Goal: Information Seeking & Learning: Find contact information

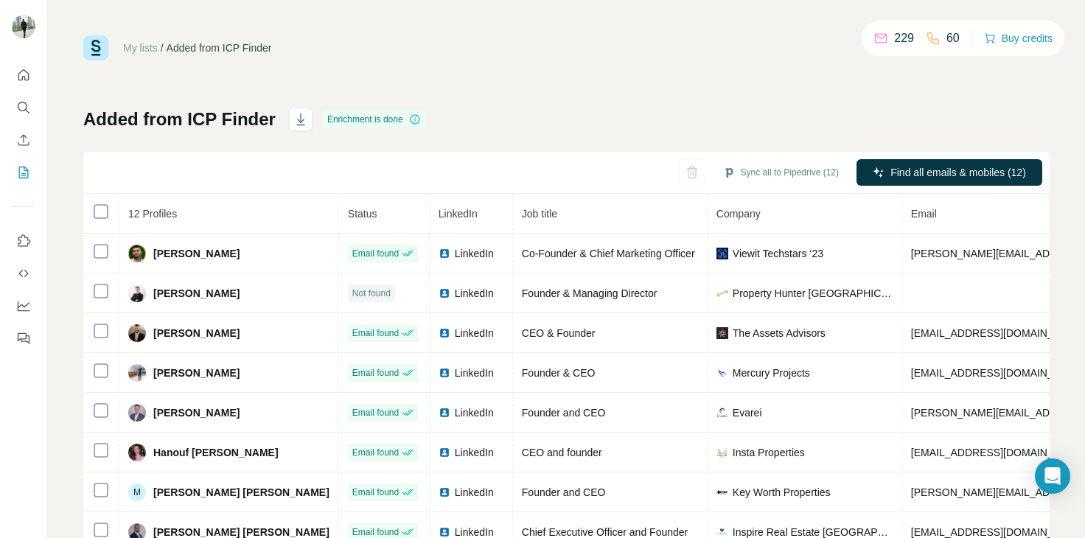
click at [1008, 125] on div "Added from ICP Finder Enrichment is done Sync all to Pipedrive (12) Find all em…" at bounding box center [566, 345] width 966 height 475
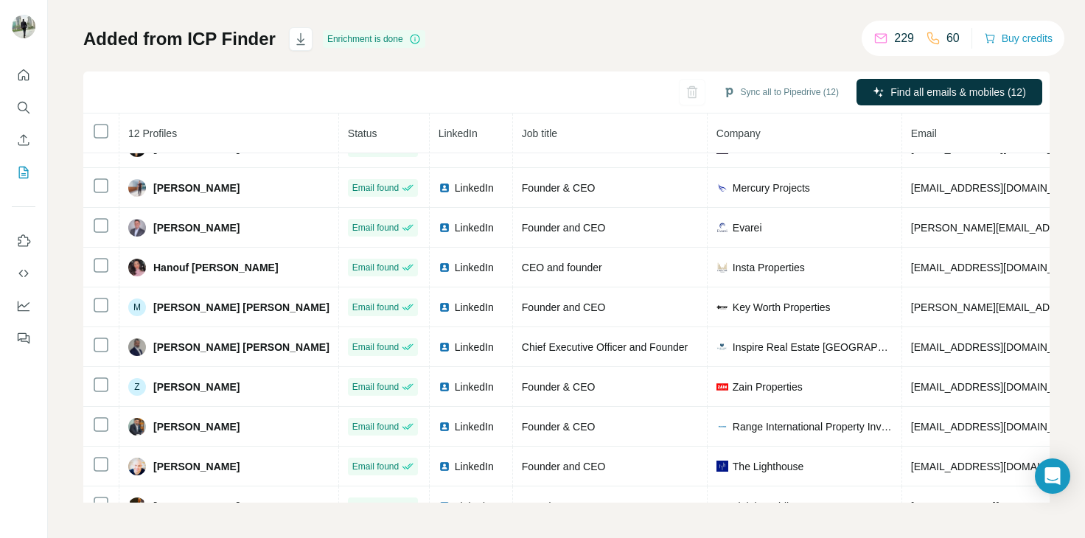
scroll to position [132, 0]
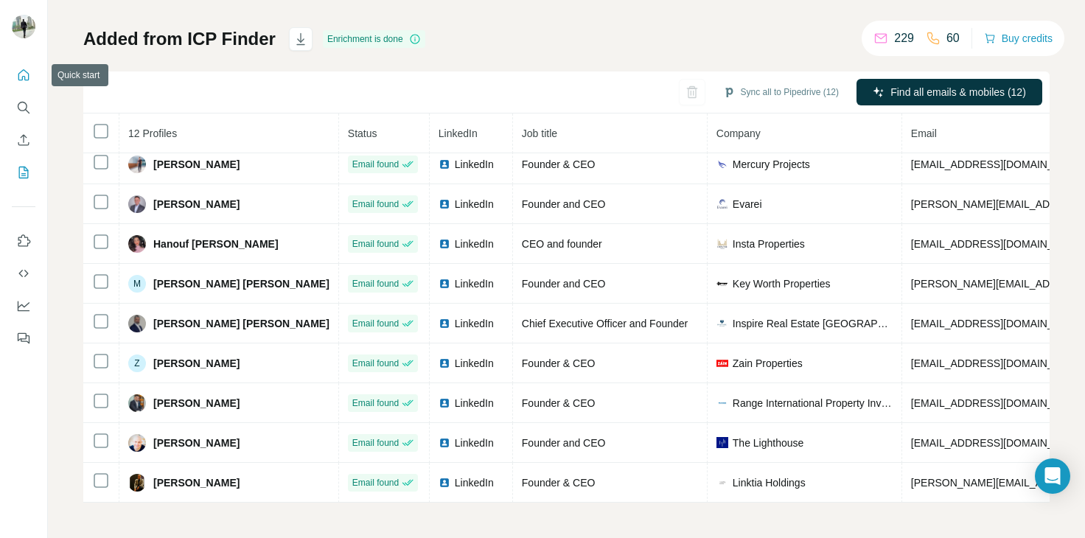
click at [21, 77] on icon "Quick start" at bounding box center [23, 75] width 15 height 15
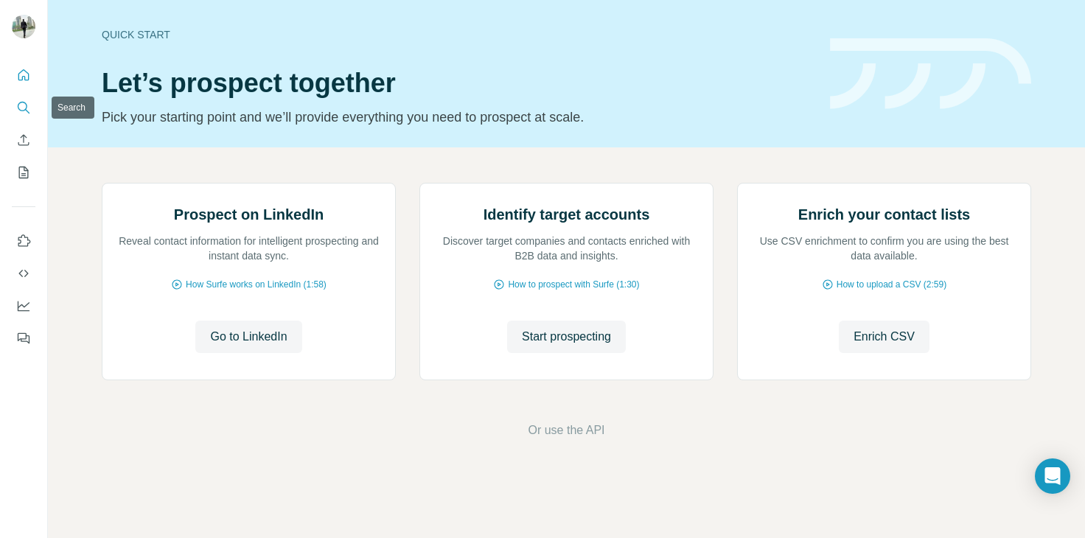
click at [28, 112] on icon "Search" at bounding box center [27, 111] width 4 height 4
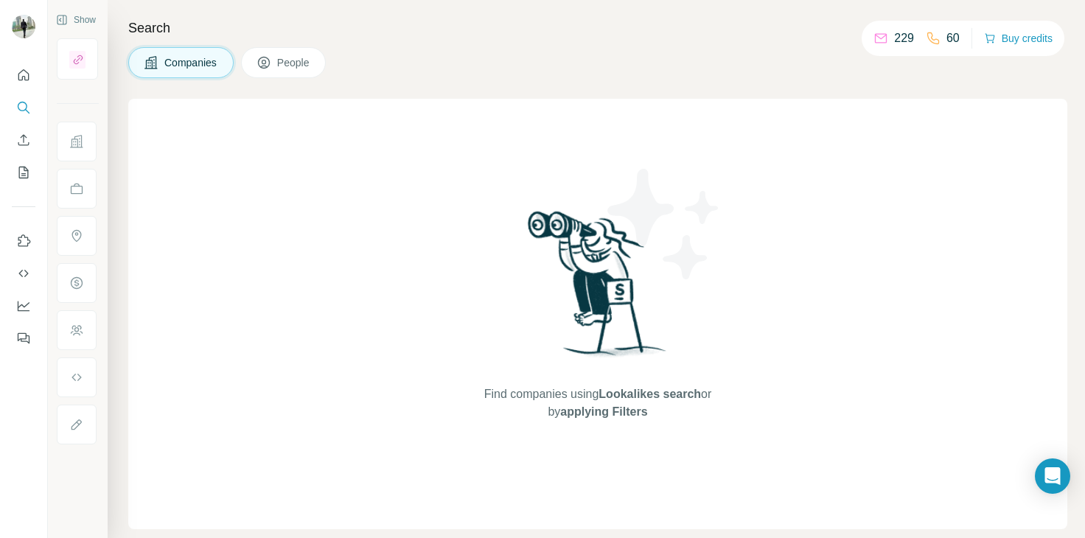
click at [285, 65] on span "People" at bounding box center [294, 62] width 34 height 15
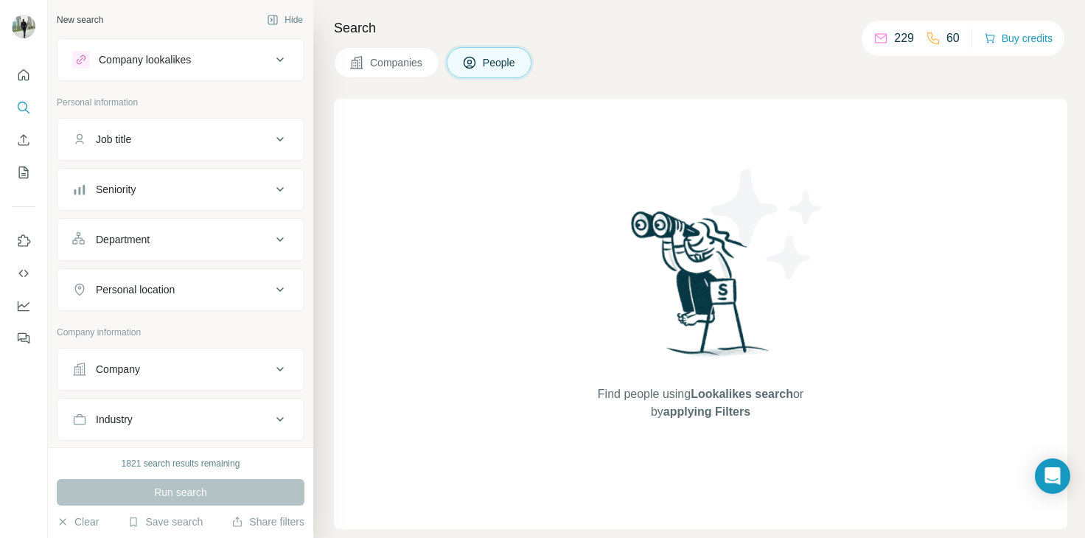
click at [272, 412] on icon at bounding box center [280, 420] width 18 height 18
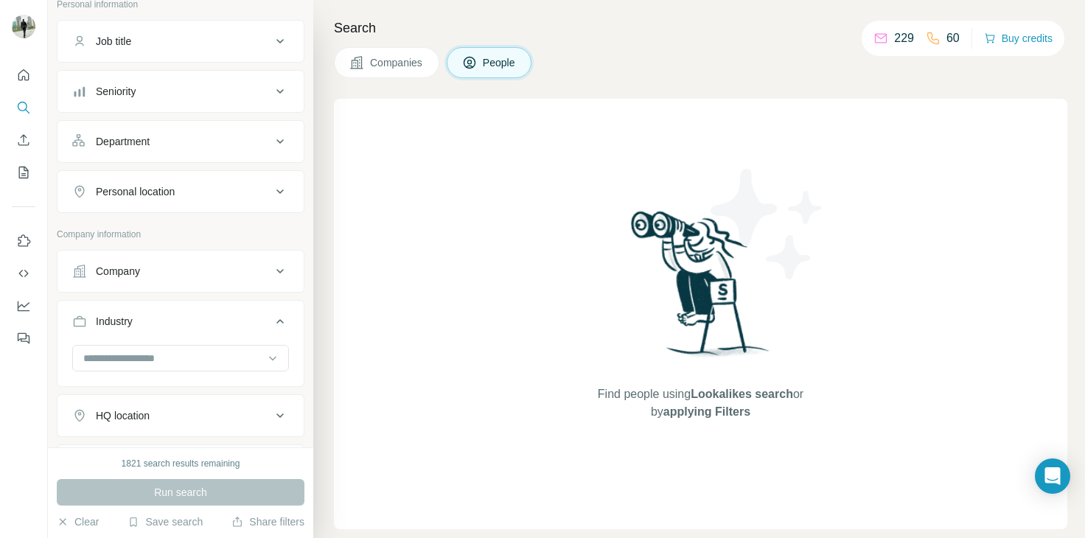
scroll to position [118, 0]
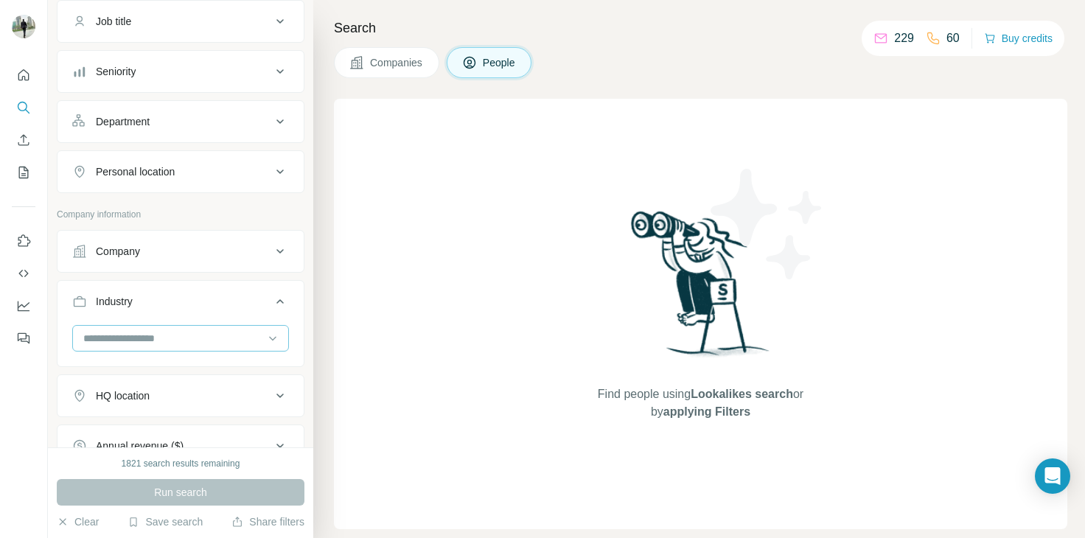
click at [184, 343] on input at bounding box center [173, 338] width 182 height 16
click at [205, 330] on input at bounding box center [173, 338] width 182 height 16
click at [203, 331] on input at bounding box center [173, 338] width 182 height 16
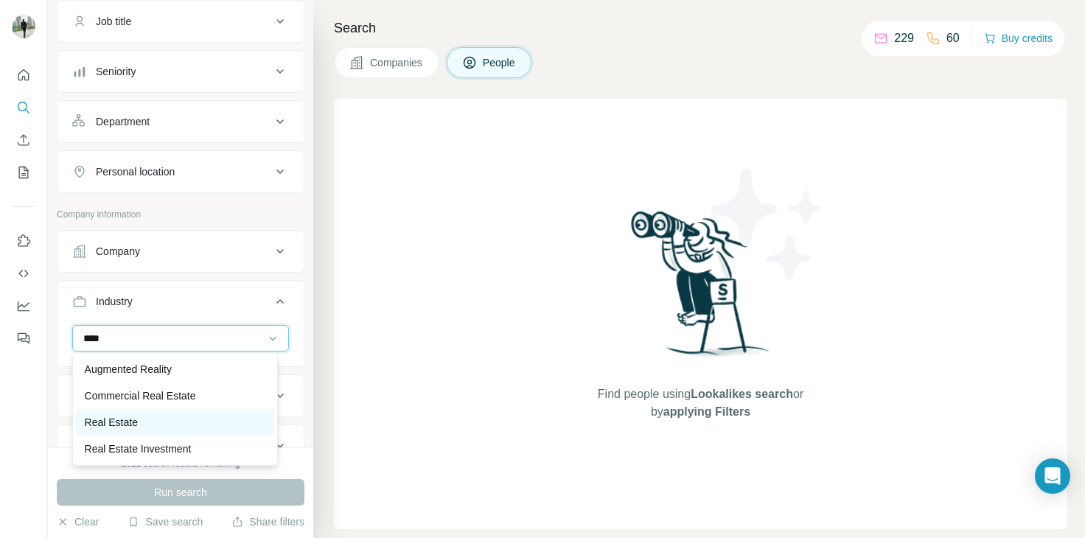
type input "****"
click at [125, 428] on p "Real Estate" at bounding box center [111, 422] width 53 height 15
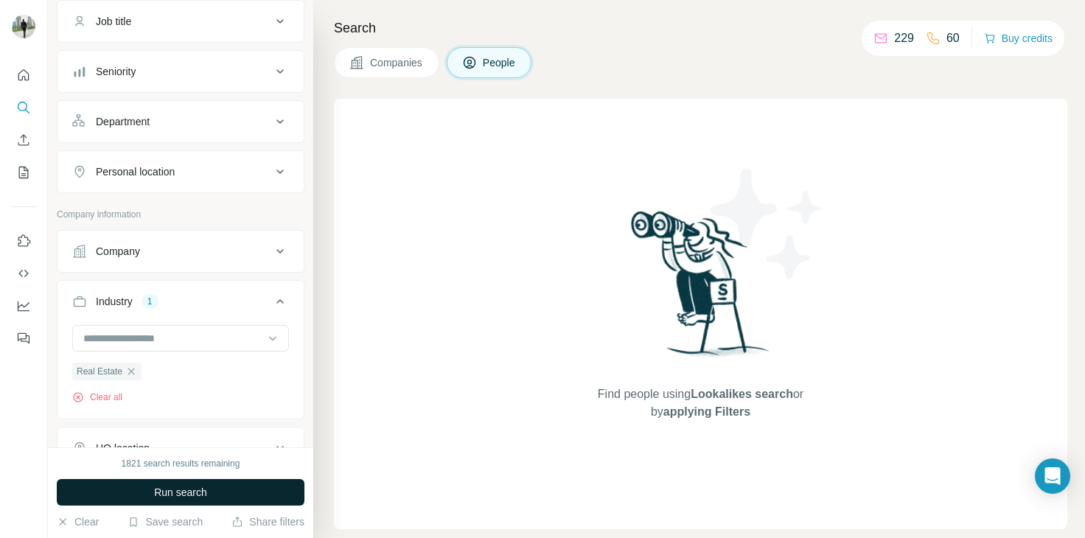
click at [167, 489] on span "Run search" at bounding box center [180, 492] width 53 height 15
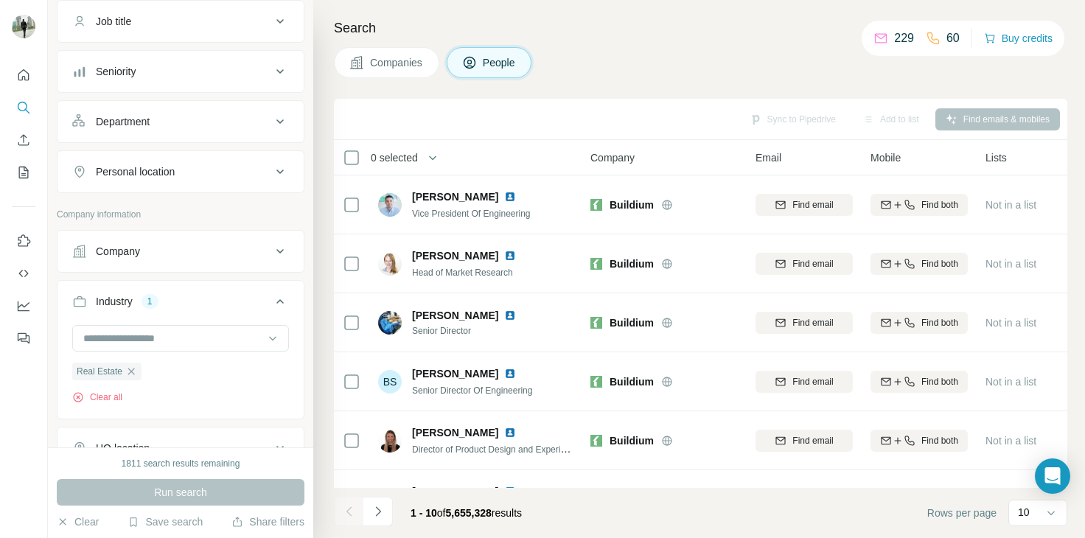
click at [271, 172] on icon at bounding box center [280, 172] width 18 height 18
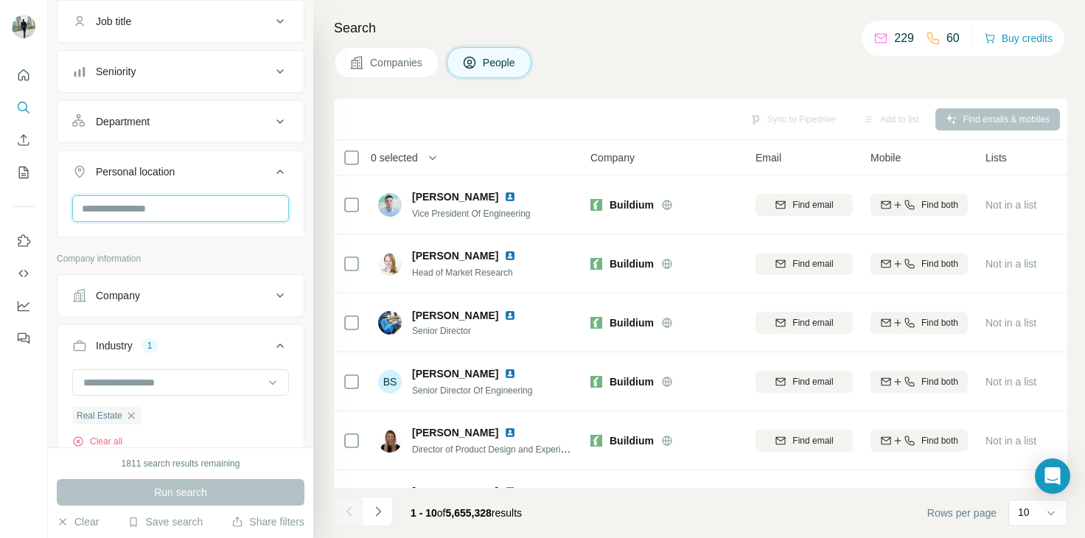
click at [205, 205] on input "text" at bounding box center [180, 208] width 217 height 27
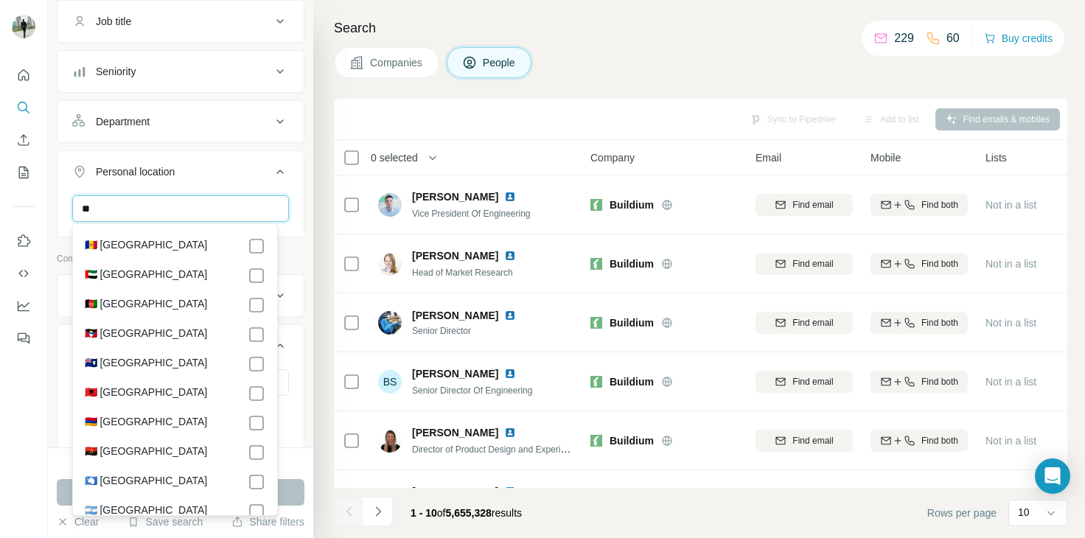
type input "**"
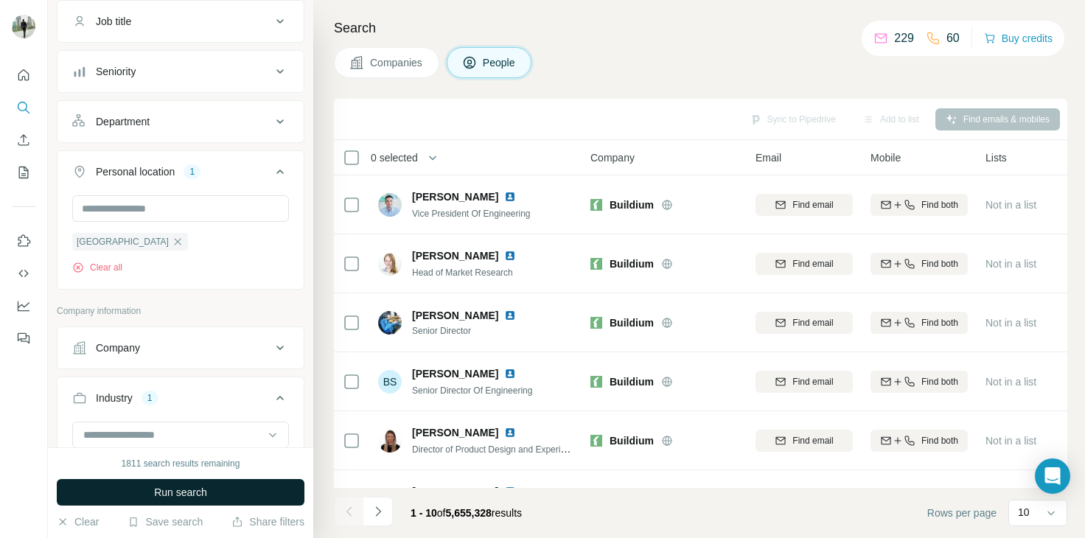
click at [301, 480] on button "Run search" at bounding box center [181, 492] width 248 height 27
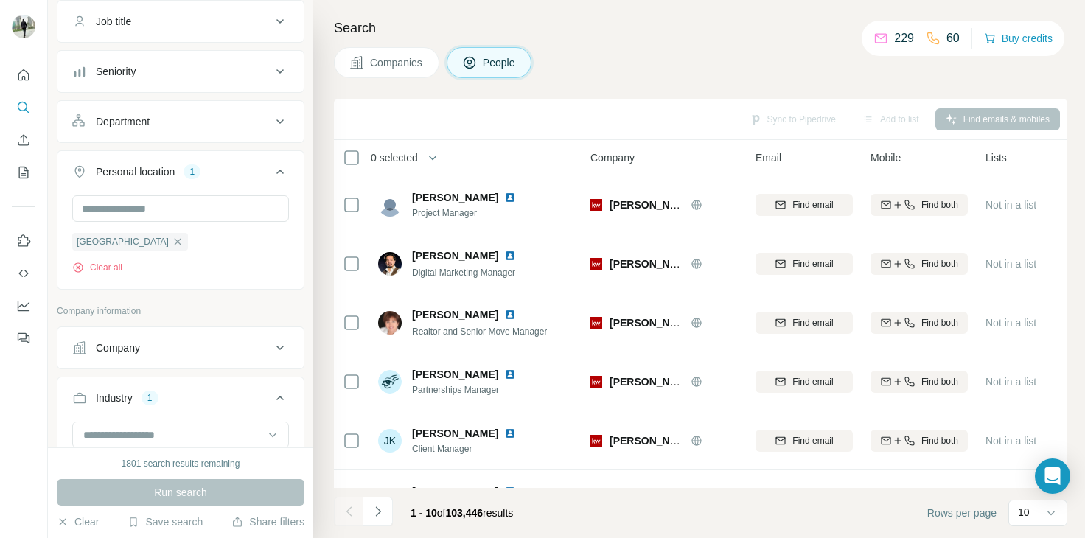
scroll to position [475, 0]
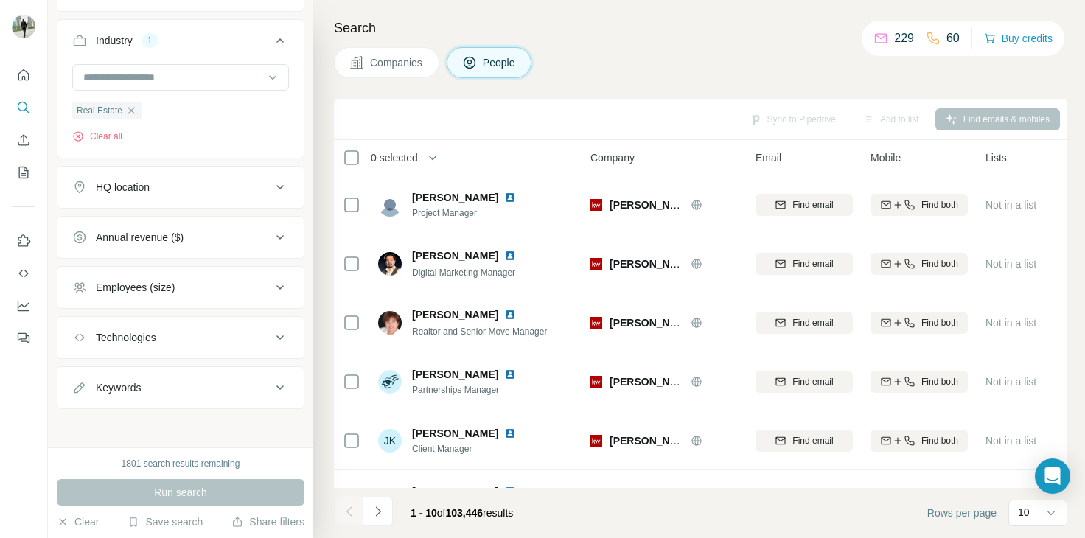
click at [270, 195] on button "HQ location" at bounding box center [180, 187] width 246 height 35
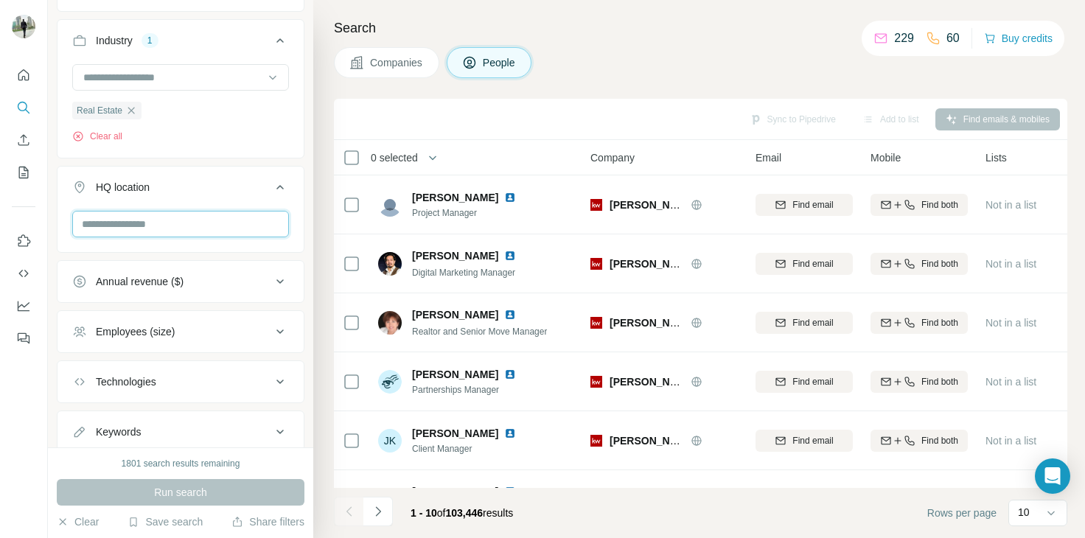
click at [251, 223] on input "text" at bounding box center [180, 224] width 217 height 27
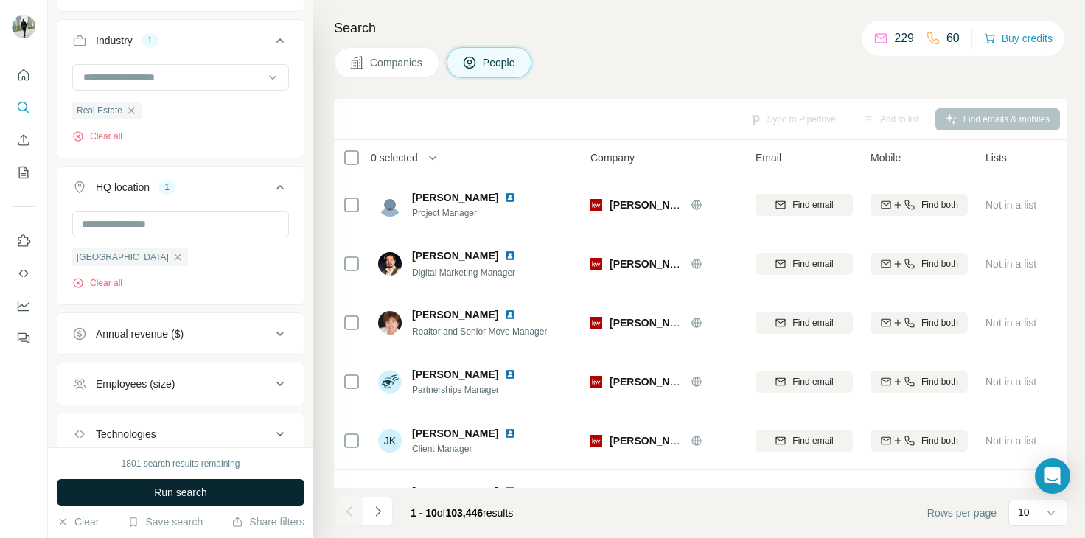
click at [289, 493] on button "Run search" at bounding box center [181, 492] width 248 height 27
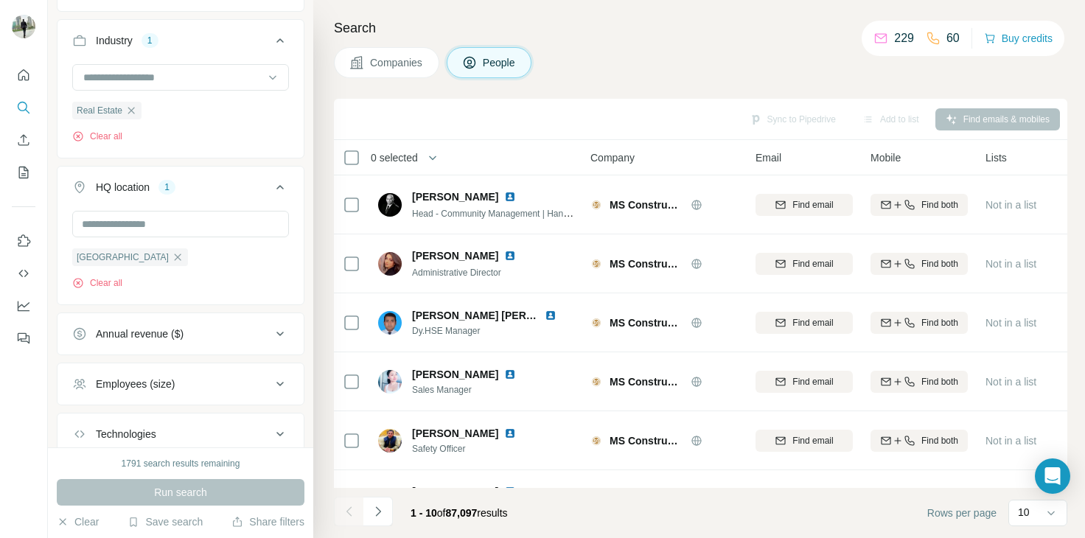
click at [1068, 372] on div "Search Companies People Sync to Pipedrive Add to list Find emails & mobiles 0 s…" at bounding box center [699, 269] width 772 height 538
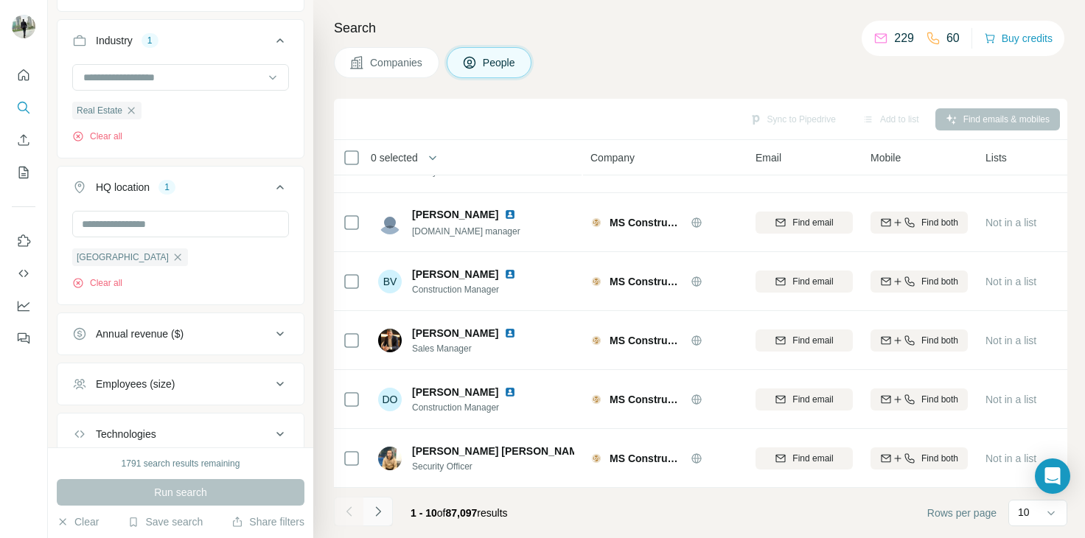
click at [376, 511] on icon "Navigate to next page" at bounding box center [378, 511] width 15 height 15
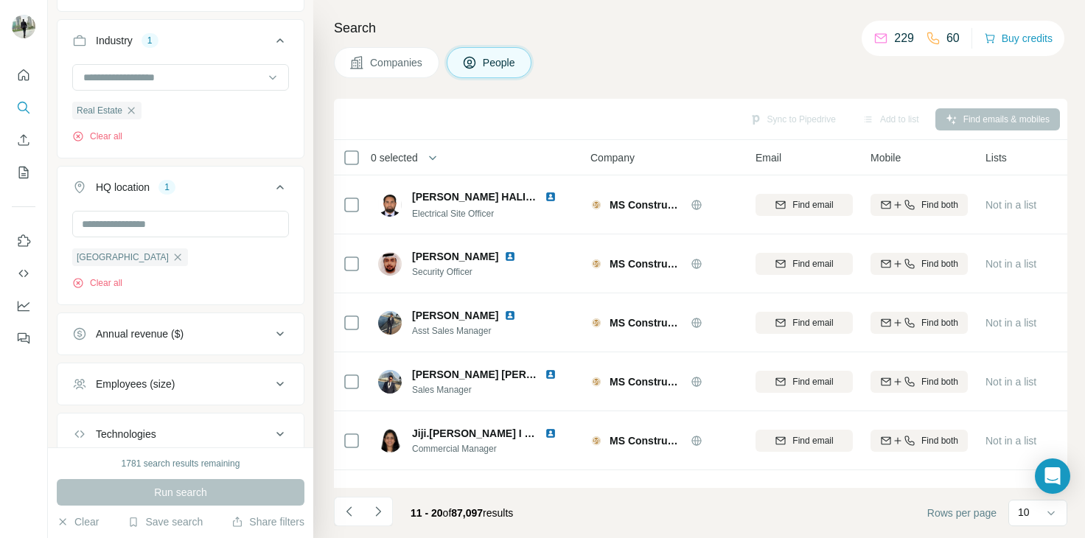
scroll to position [84, 0]
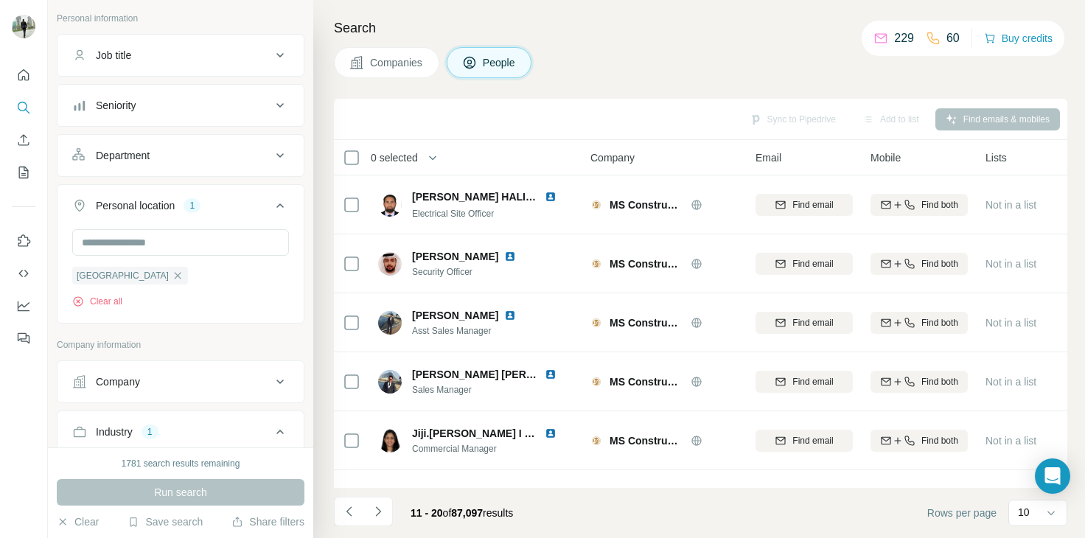
click at [268, 115] on button "Seniority" at bounding box center [180, 105] width 246 height 35
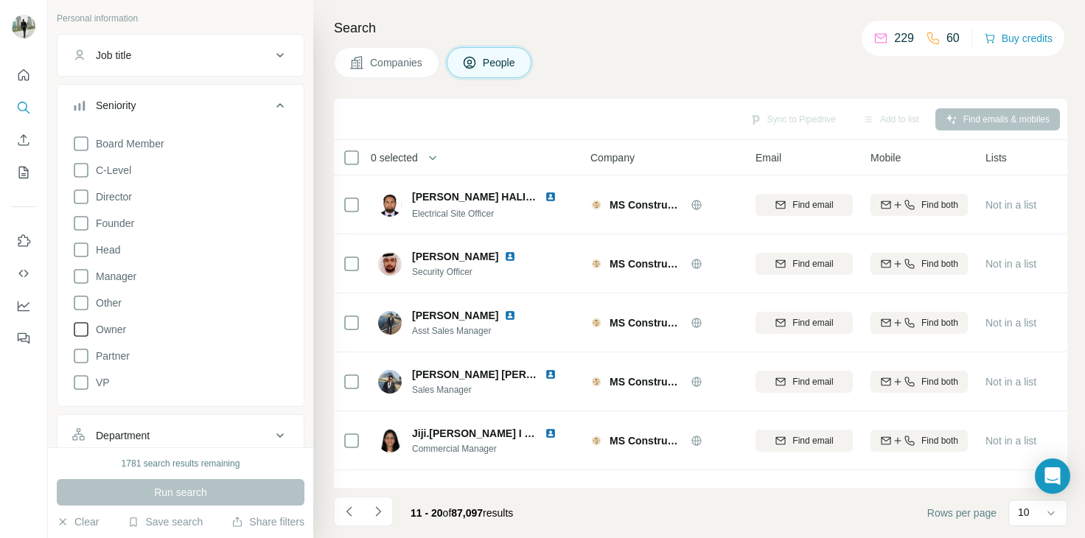
click at [85, 329] on icon at bounding box center [81, 330] width 18 height 18
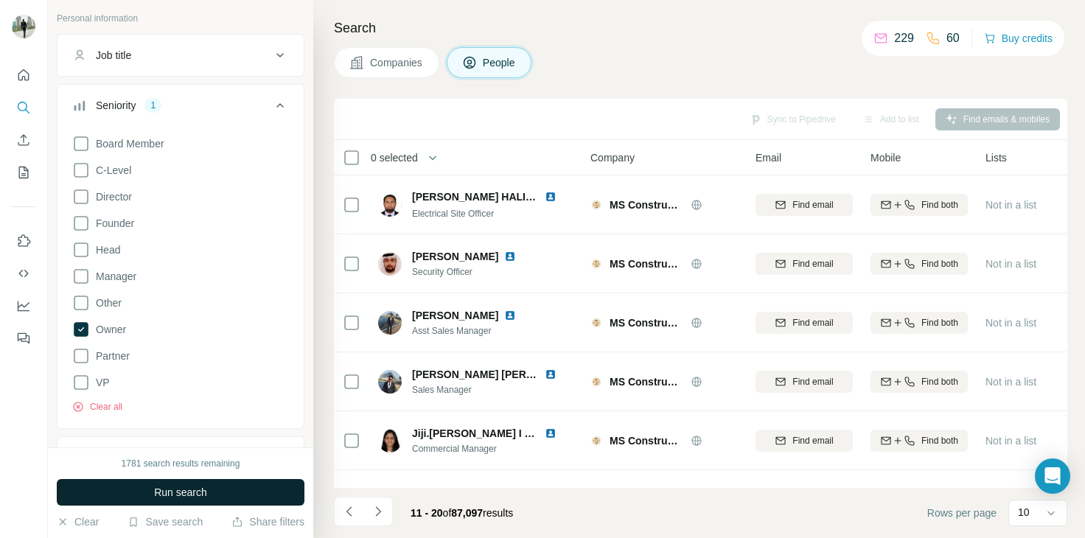
click at [164, 482] on button "Run search" at bounding box center [181, 492] width 248 height 27
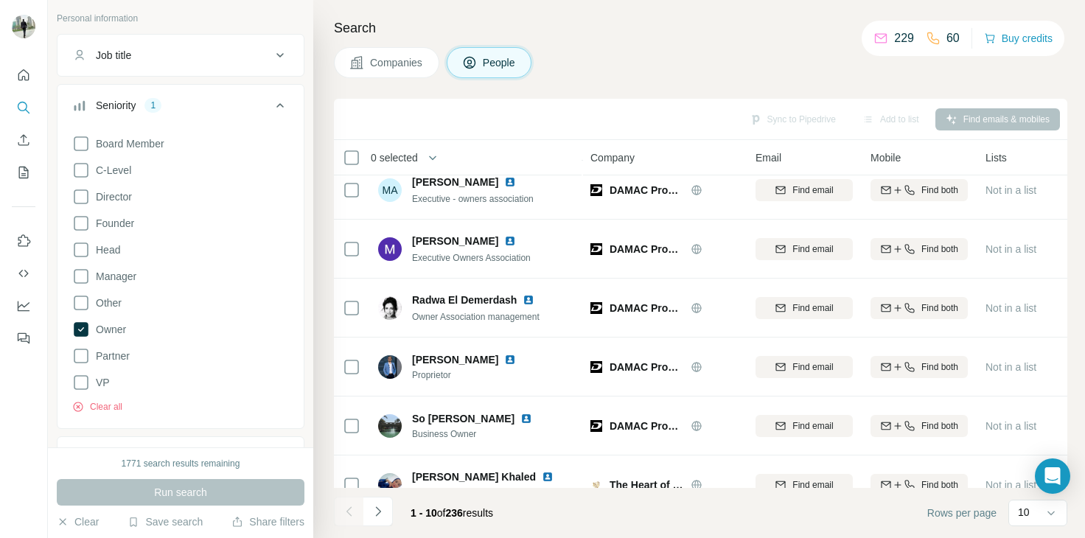
scroll to position [285, 0]
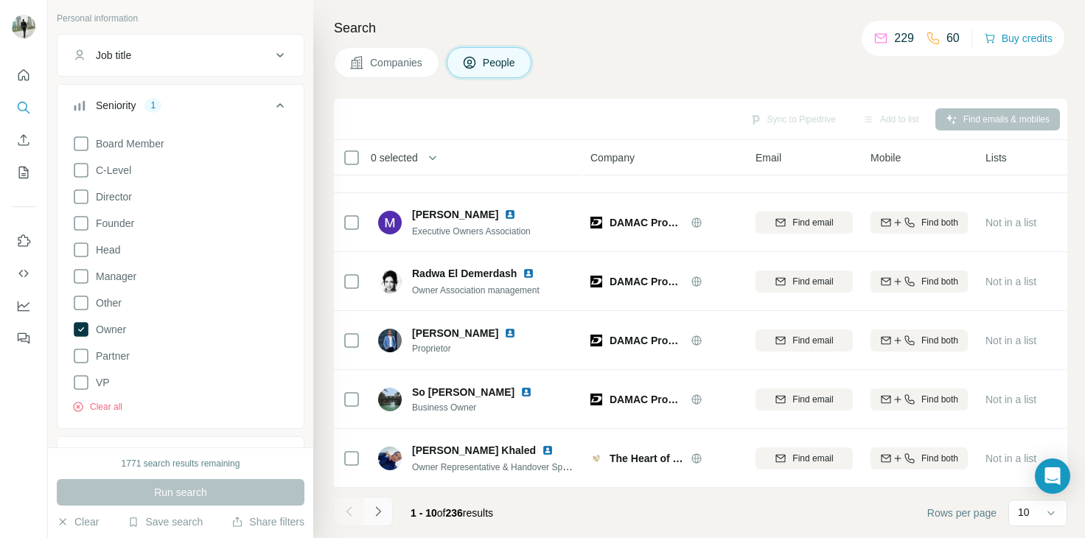
click at [377, 517] on icon "Navigate to next page" at bounding box center [378, 511] width 15 height 15
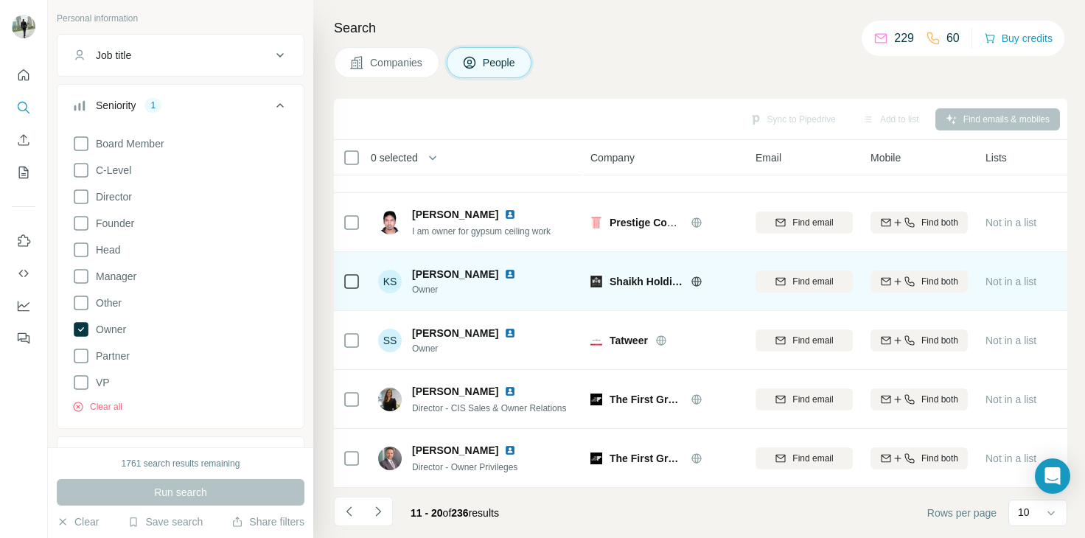
click at [696, 276] on icon at bounding box center [697, 282] width 12 height 12
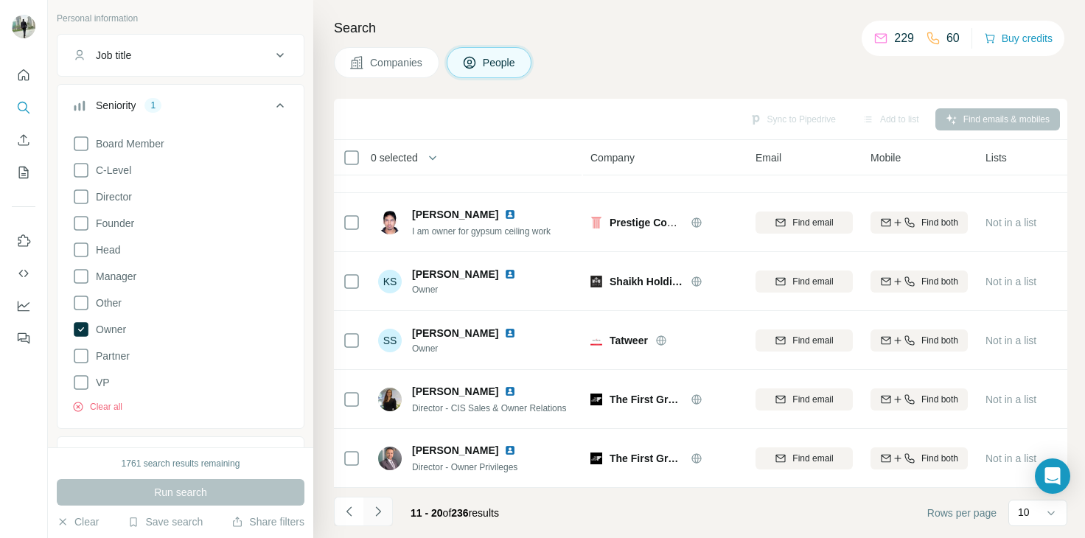
click at [375, 504] on icon "Navigate to next page" at bounding box center [378, 511] width 15 height 15
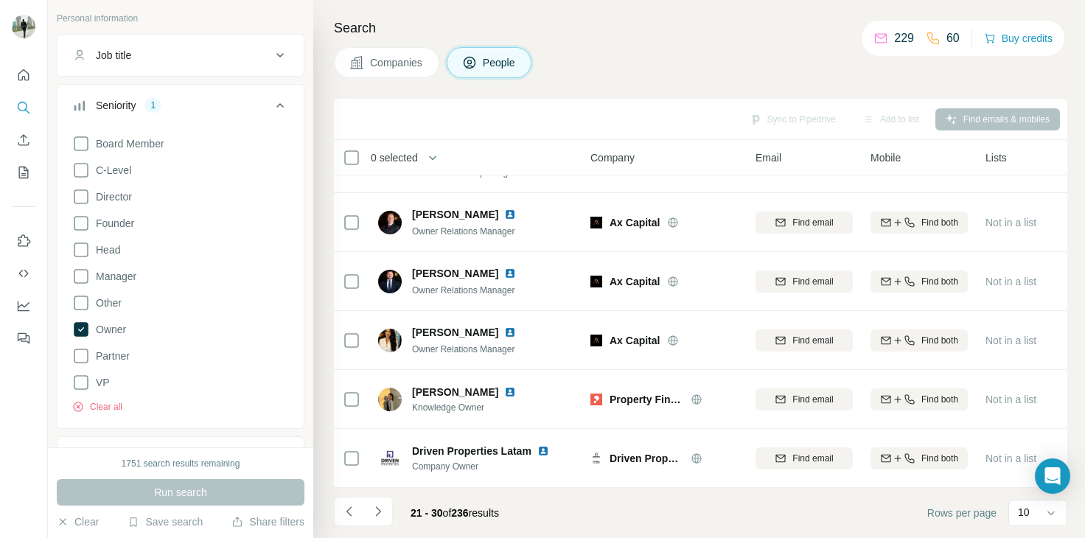
scroll to position [0, 0]
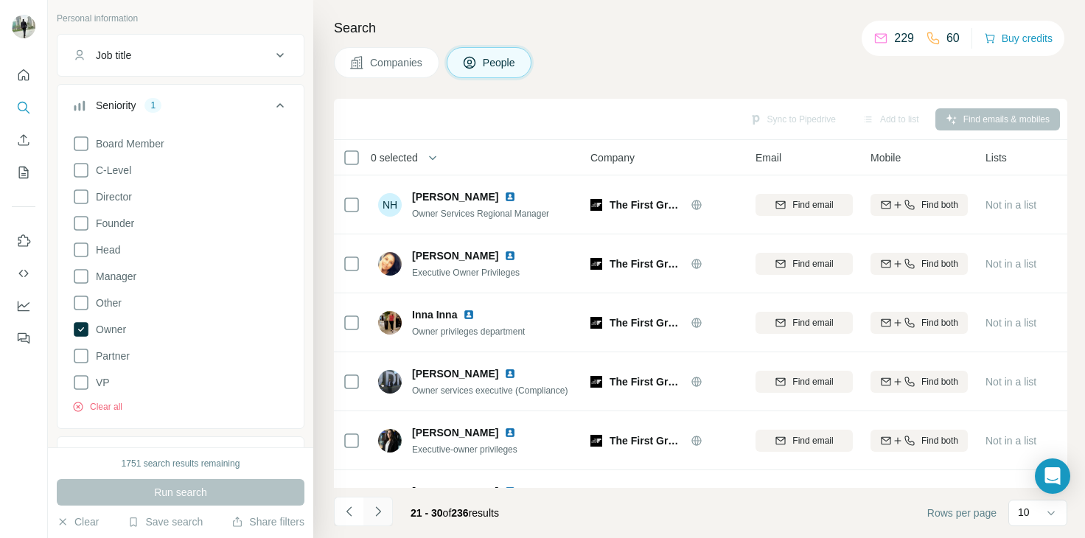
click at [378, 510] on icon "Navigate to next page" at bounding box center [377, 511] width 5 height 10
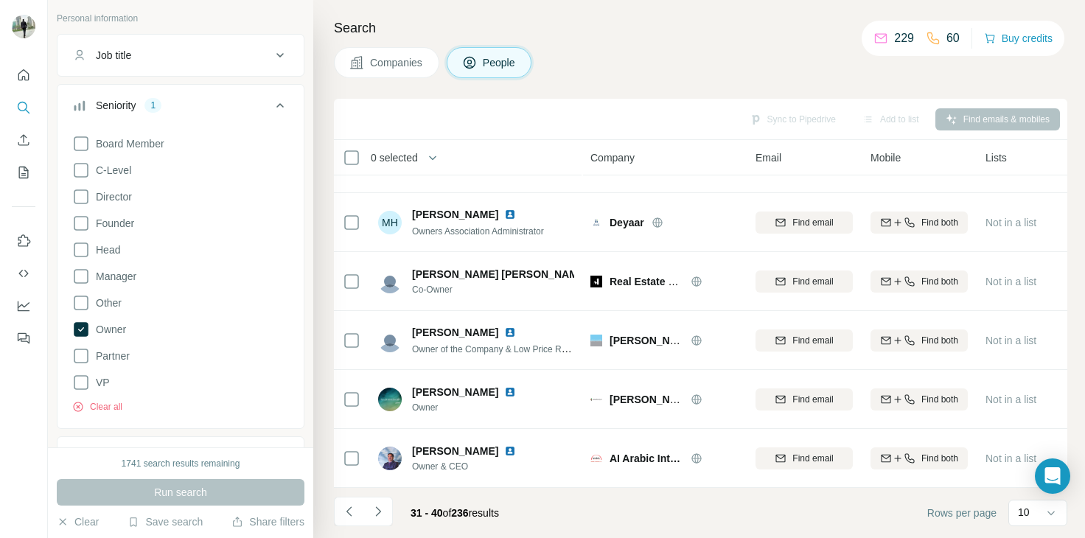
scroll to position [475, 0]
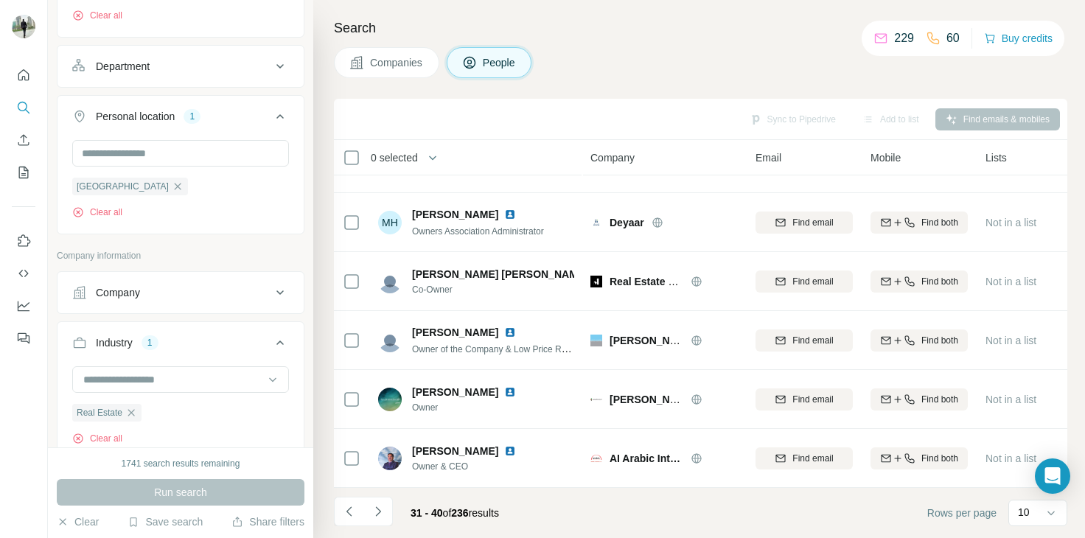
click at [271, 293] on icon at bounding box center [280, 293] width 18 height 18
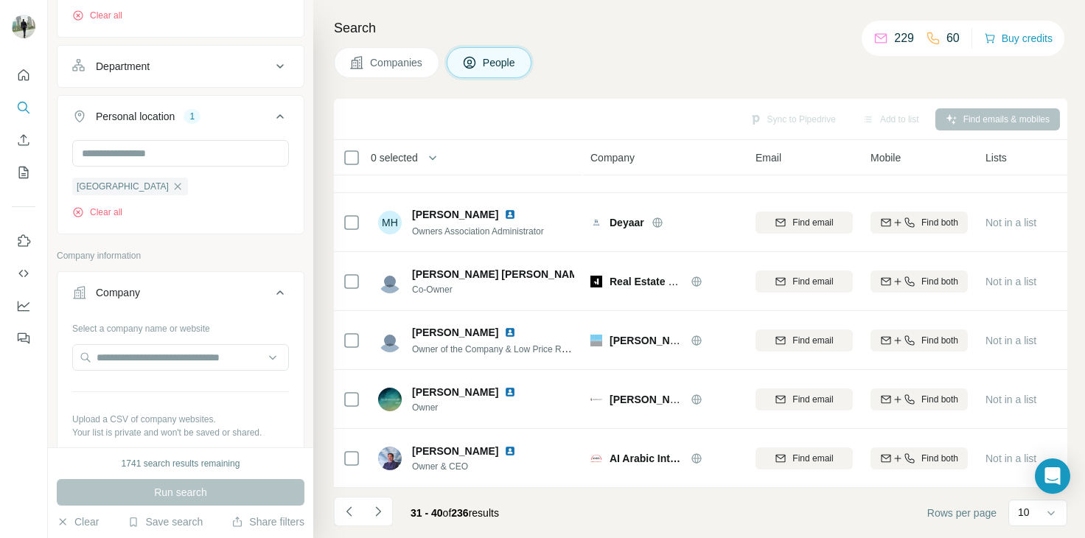
click at [271, 293] on icon at bounding box center [280, 293] width 18 height 18
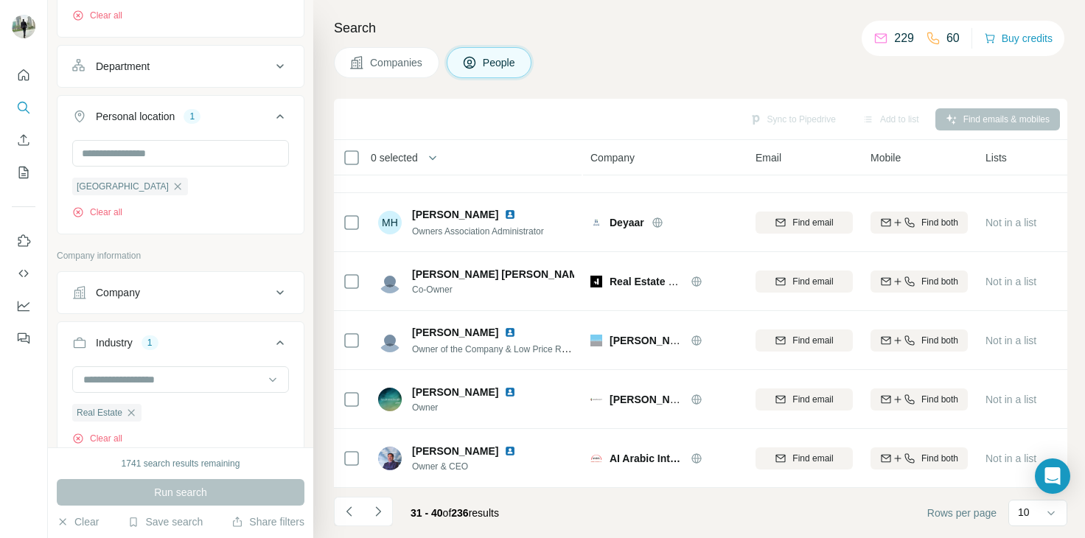
scroll to position [867, 0]
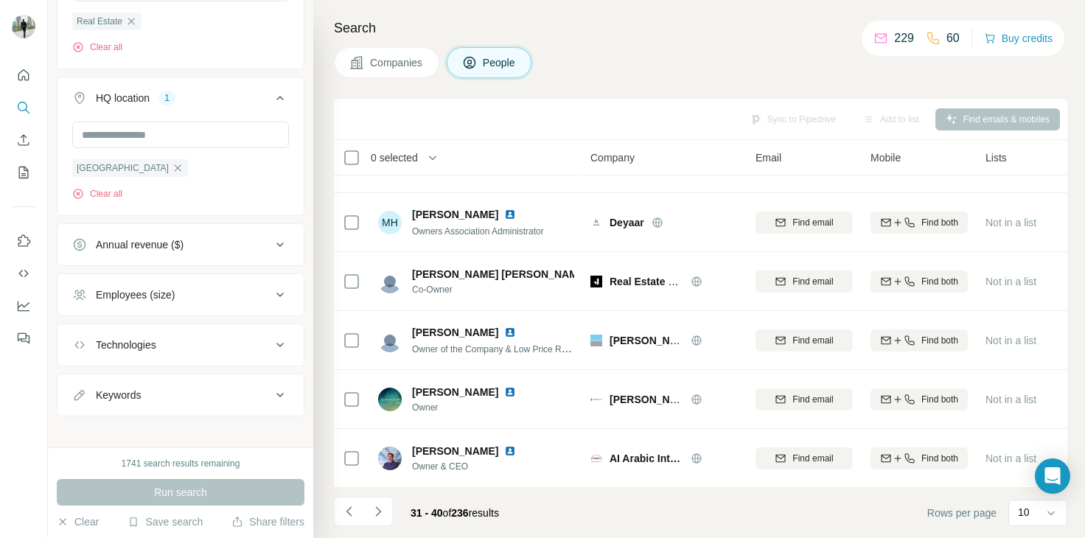
click at [271, 293] on icon at bounding box center [280, 295] width 18 height 18
click at [86, 352] on icon at bounding box center [81, 355] width 18 height 18
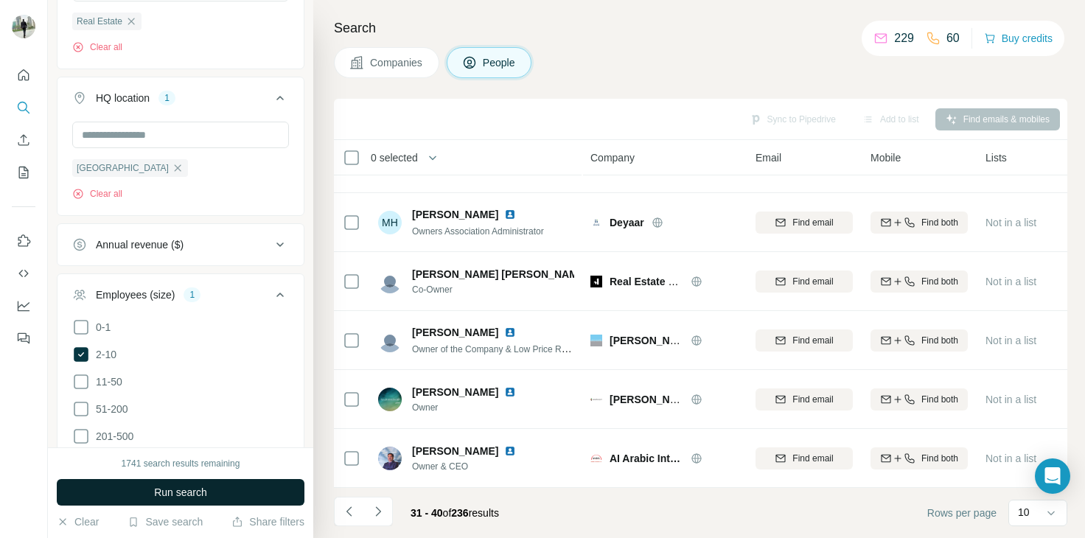
click at [178, 496] on span "Run search" at bounding box center [180, 492] width 53 height 15
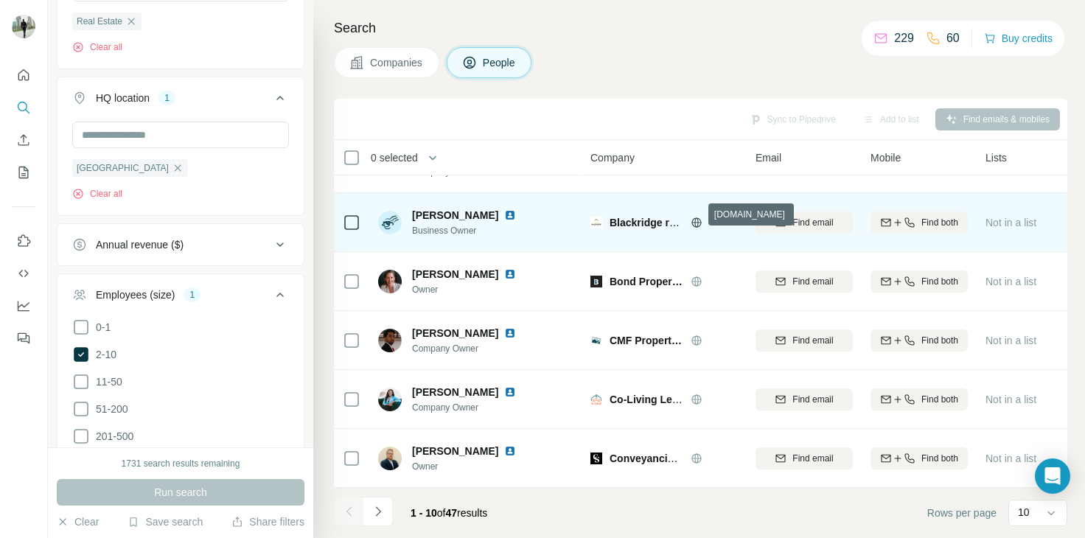
click at [697, 217] on icon at bounding box center [696, 222] width 4 height 10
click at [795, 216] on span "Find email" at bounding box center [812, 222] width 41 height 13
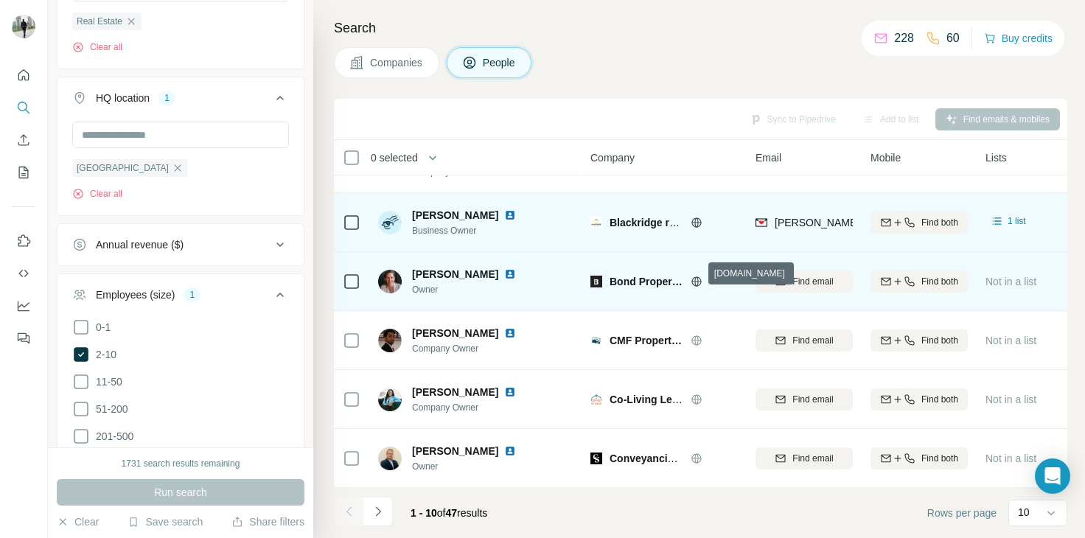
click at [697, 276] on icon at bounding box center [697, 282] width 12 height 12
click at [809, 275] on span "Find email" at bounding box center [812, 281] width 41 height 13
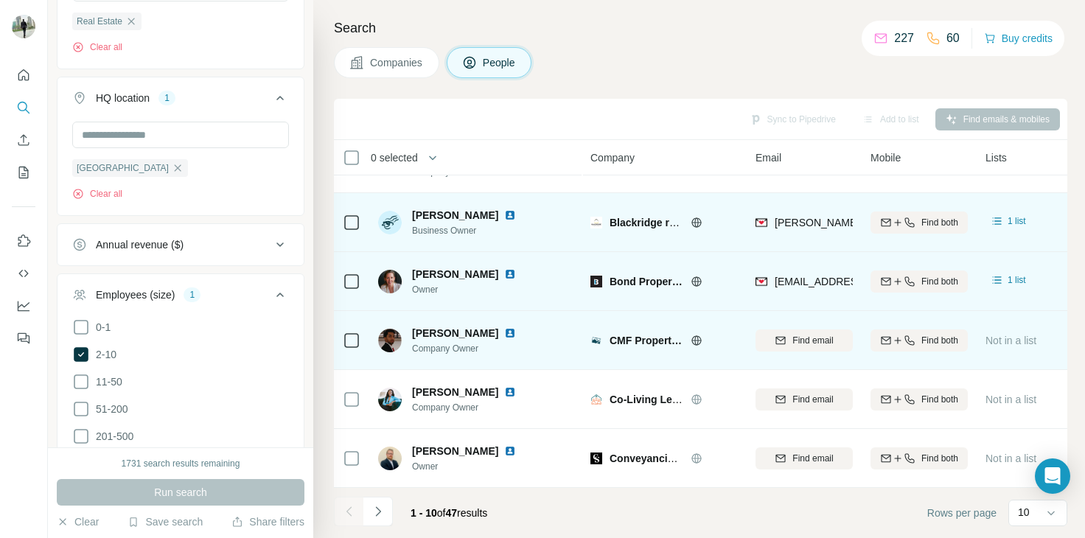
click at [698, 335] on icon at bounding box center [696, 340] width 10 height 10
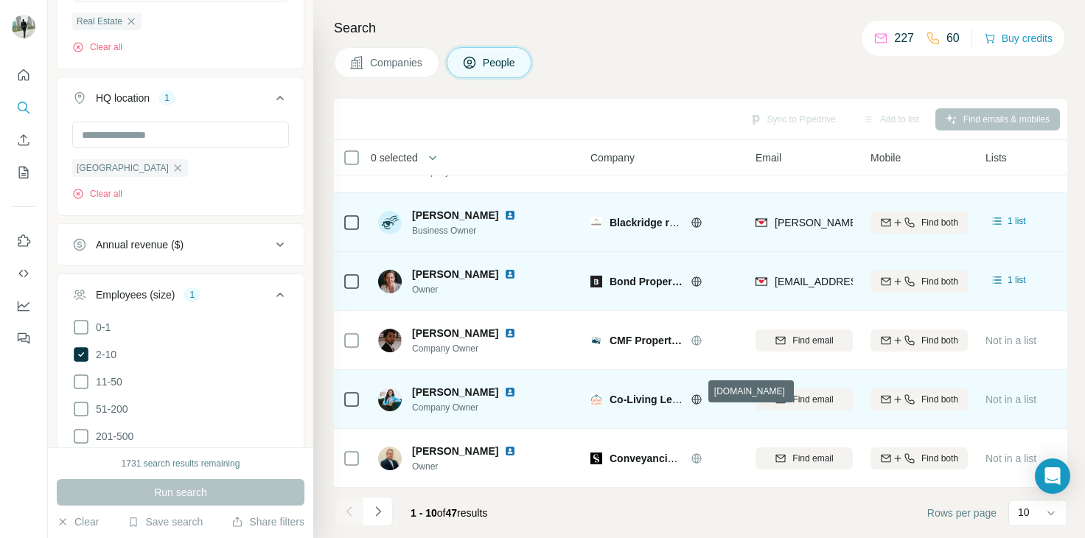
click at [695, 394] on icon at bounding box center [696, 399] width 4 height 10
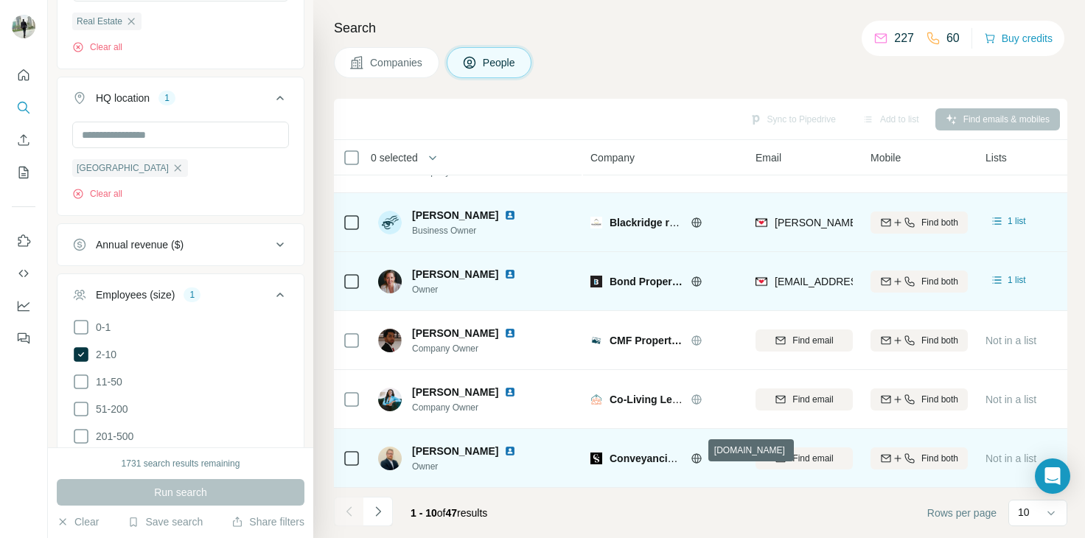
click at [701, 454] on icon at bounding box center [697, 459] width 12 height 12
click at [797, 452] on span "Find email" at bounding box center [812, 458] width 41 height 13
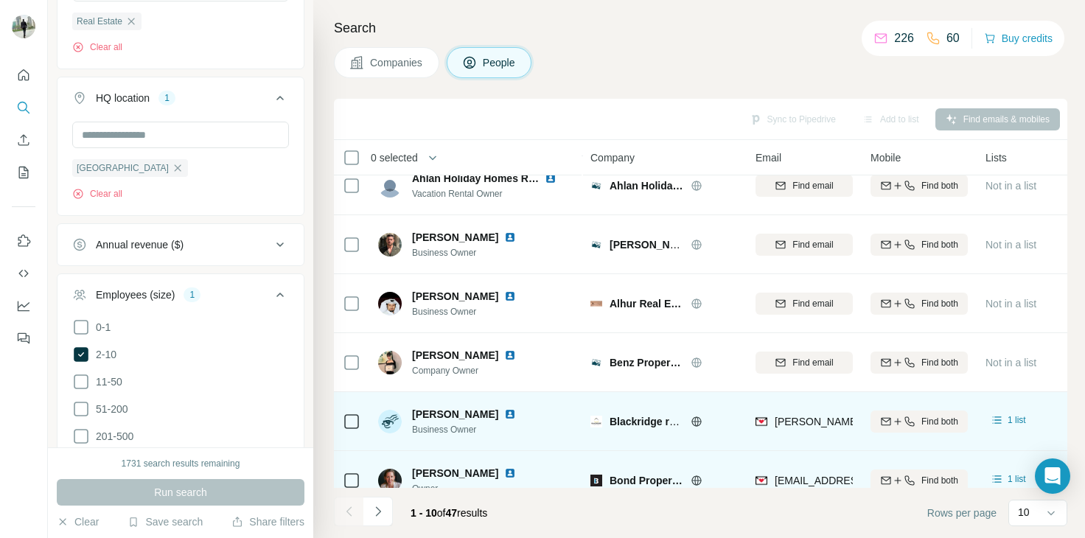
scroll to position [49, 0]
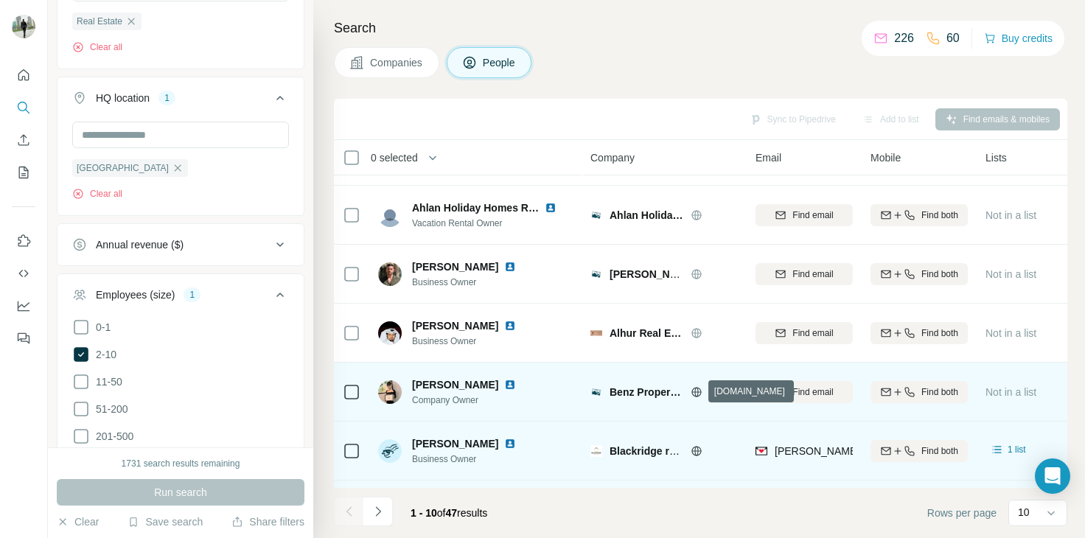
click at [699, 396] on icon at bounding box center [697, 392] width 12 height 12
click at [781, 397] on div "Find email" at bounding box center [804, 392] width 97 height 13
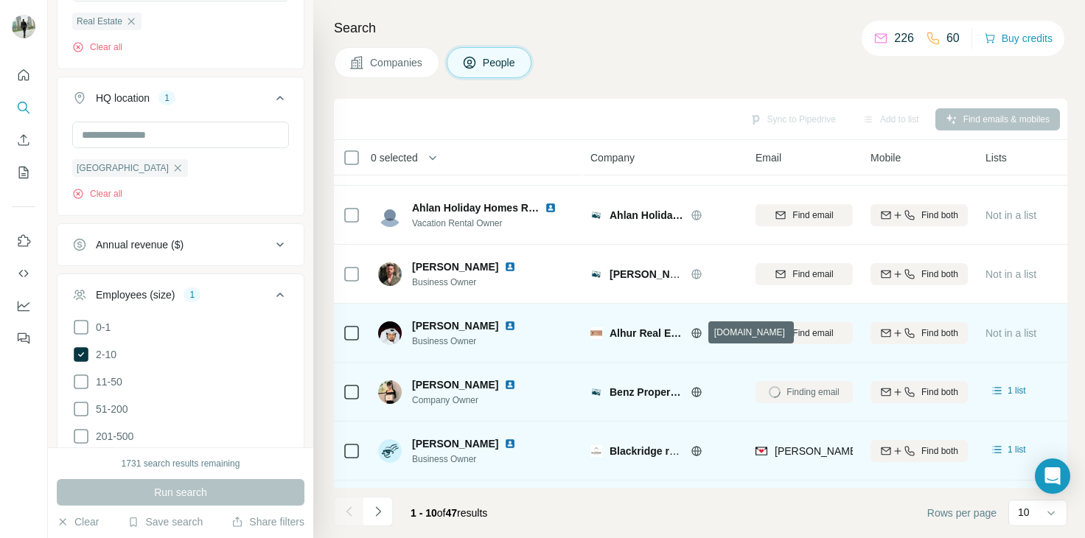
click at [696, 331] on icon at bounding box center [697, 333] width 12 height 12
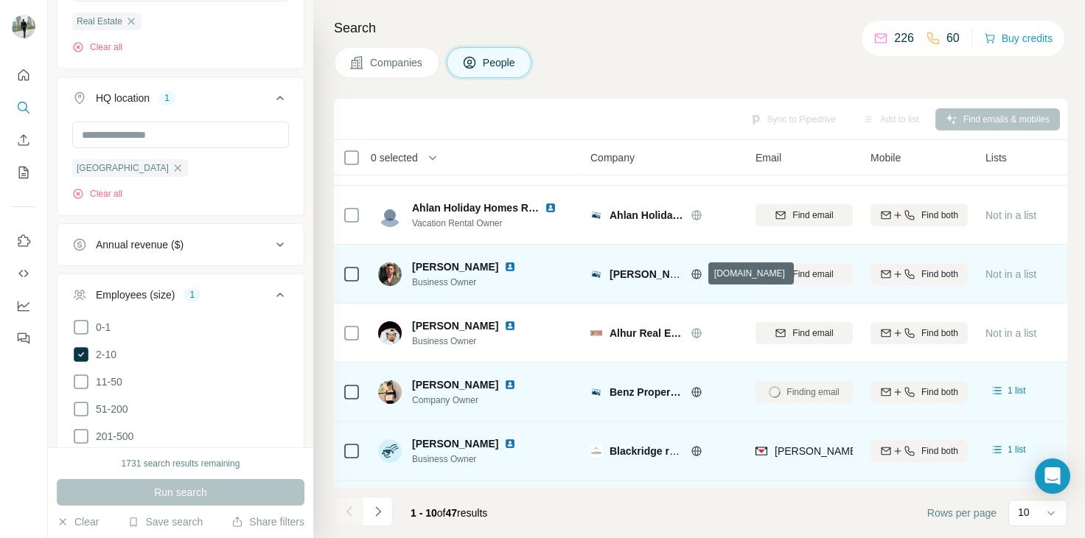
click at [696, 272] on icon at bounding box center [697, 274] width 12 height 12
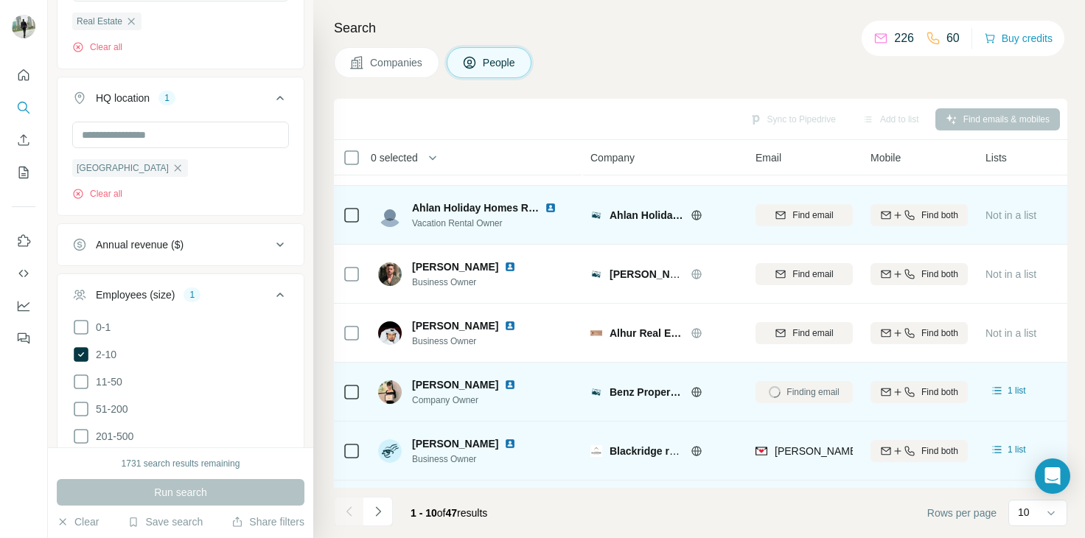
click at [696, 212] on icon at bounding box center [697, 215] width 12 height 12
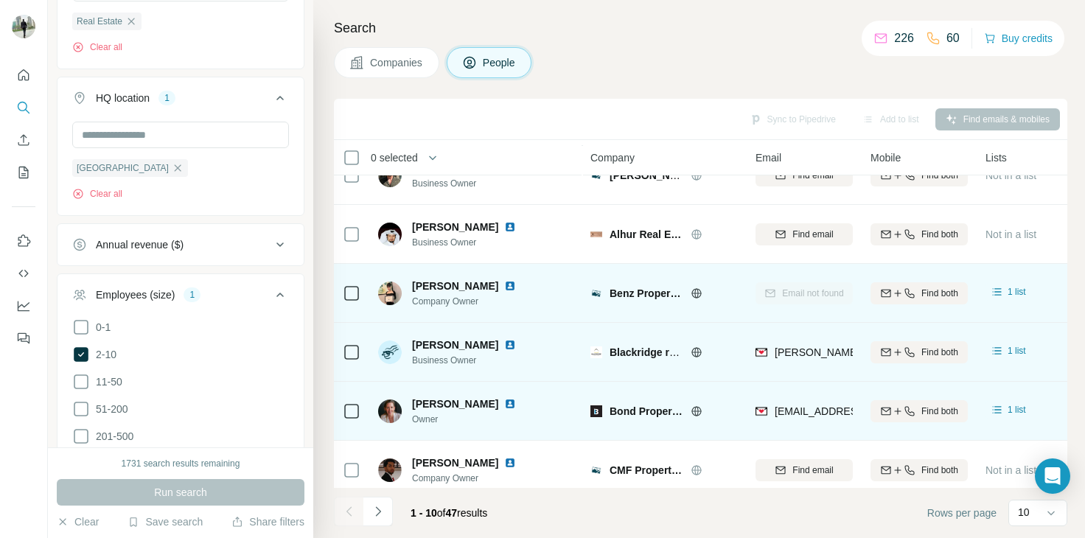
scroll to position [285, 0]
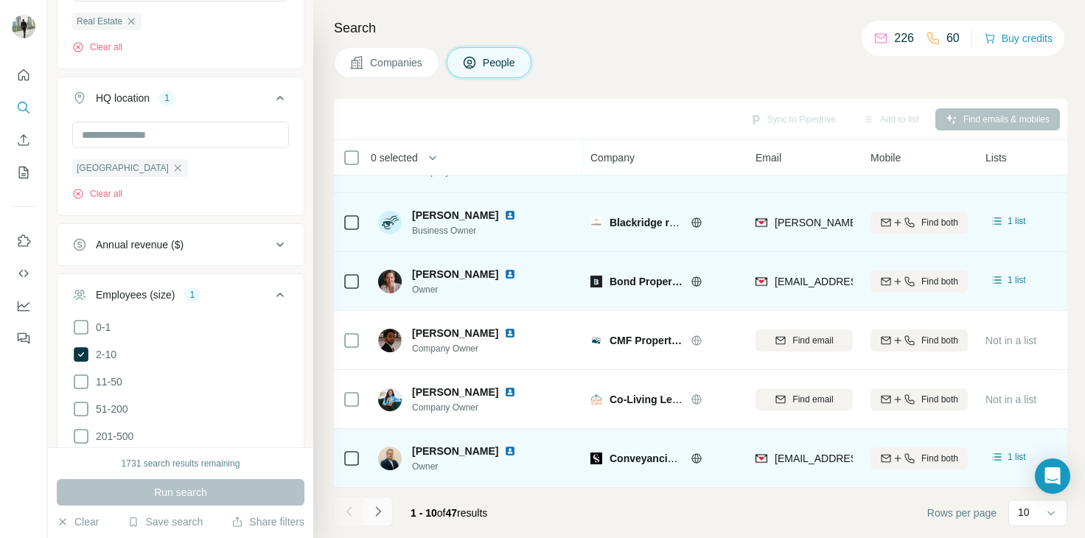
click at [374, 510] on icon "Navigate to next page" at bounding box center [378, 511] width 15 height 15
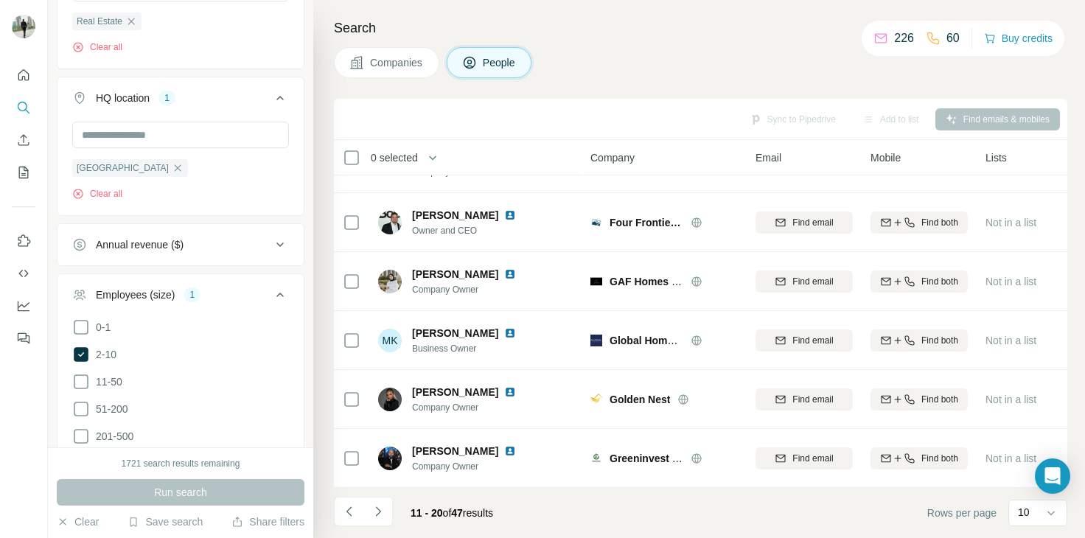
click at [632, 51] on div "Companies People" at bounding box center [700, 62] width 733 height 31
click at [724, 63] on div "Companies People" at bounding box center [700, 62] width 733 height 31
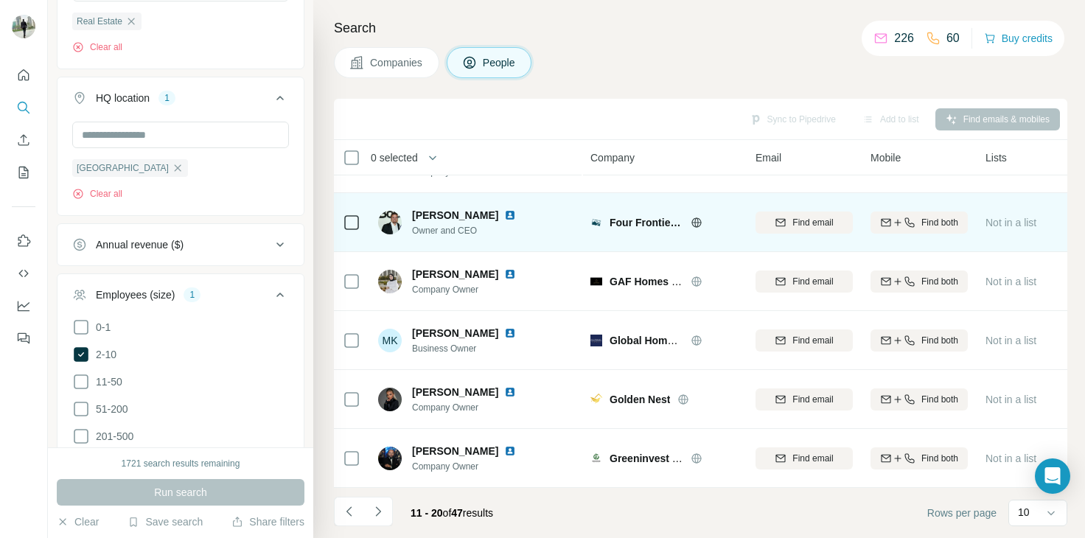
click at [697, 217] on icon at bounding box center [697, 223] width 12 height 12
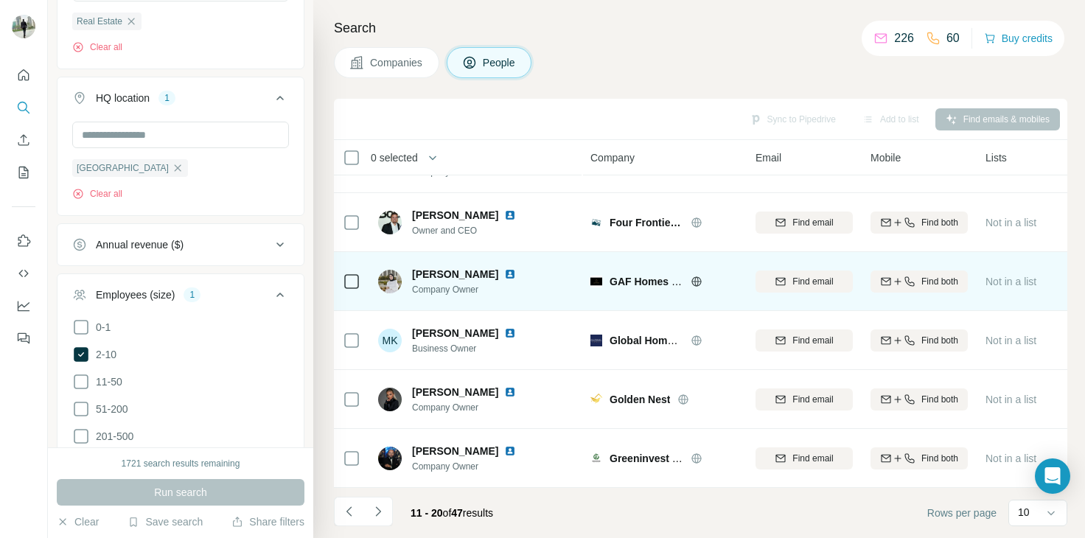
click at [693, 276] on icon at bounding box center [696, 281] width 10 height 10
click at [790, 275] on div "Find email" at bounding box center [804, 281] width 97 height 13
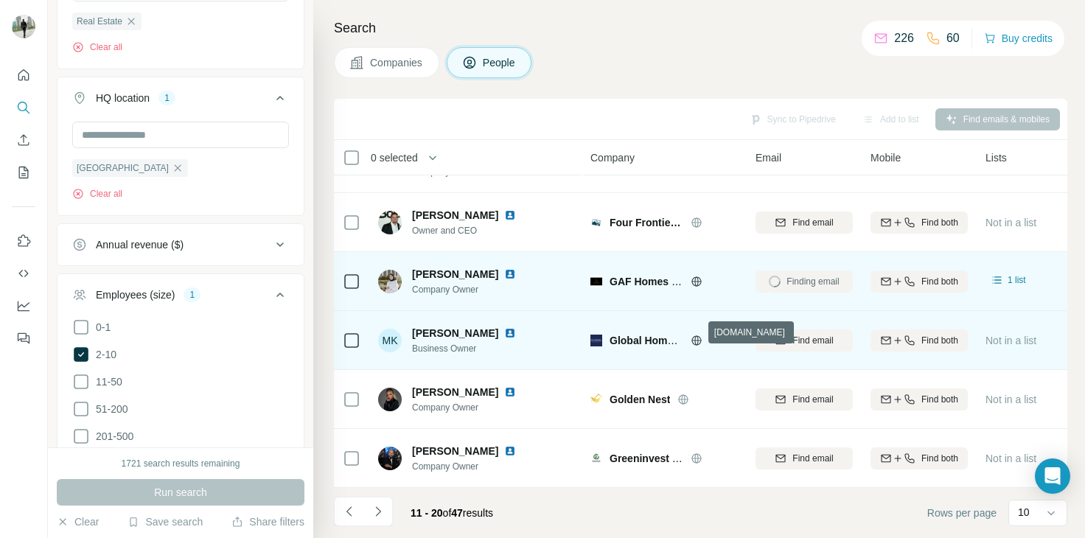
click at [696, 337] on icon at bounding box center [697, 341] width 12 height 12
click at [799, 334] on span "Find email" at bounding box center [812, 340] width 41 height 13
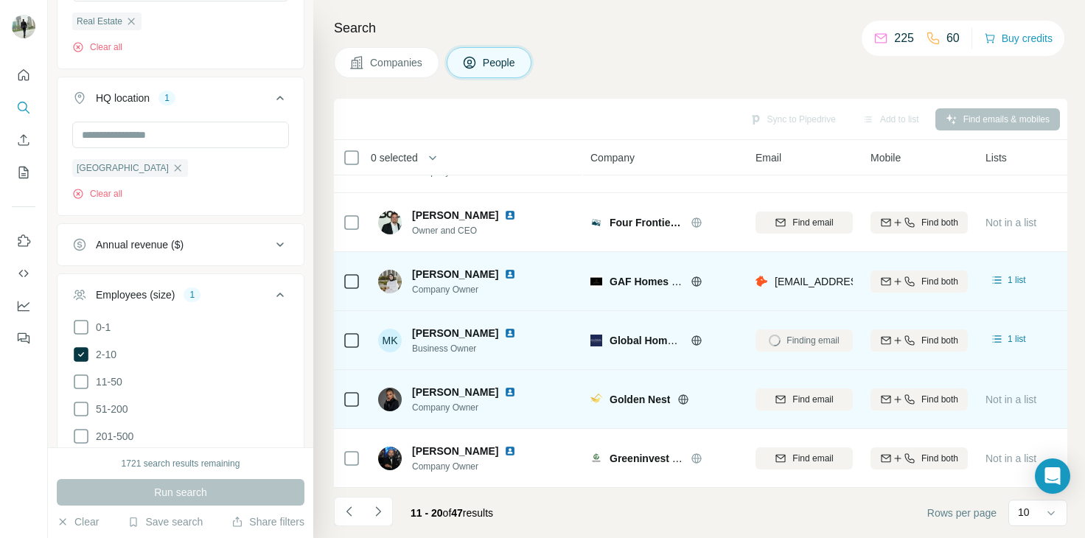
click at [683, 394] on icon at bounding box center [684, 399] width 4 height 10
click at [797, 393] on span "Find email" at bounding box center [812, 399] width 41 height 13
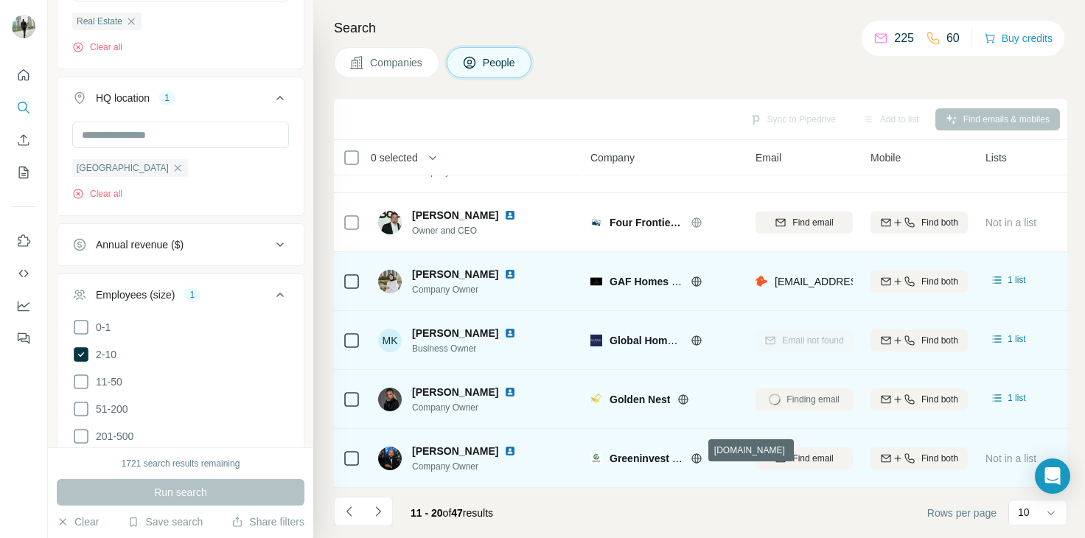
click at [697, 453] on icon at bounding box center [697, 459] width 12 height 12
click at [814, 452] on span "Find email" at bounding box center [812, 458] width 41 height 13
click at [383, 512] on icon "Navigate to next page" at bounding box center [378, 511] width 15 height 15
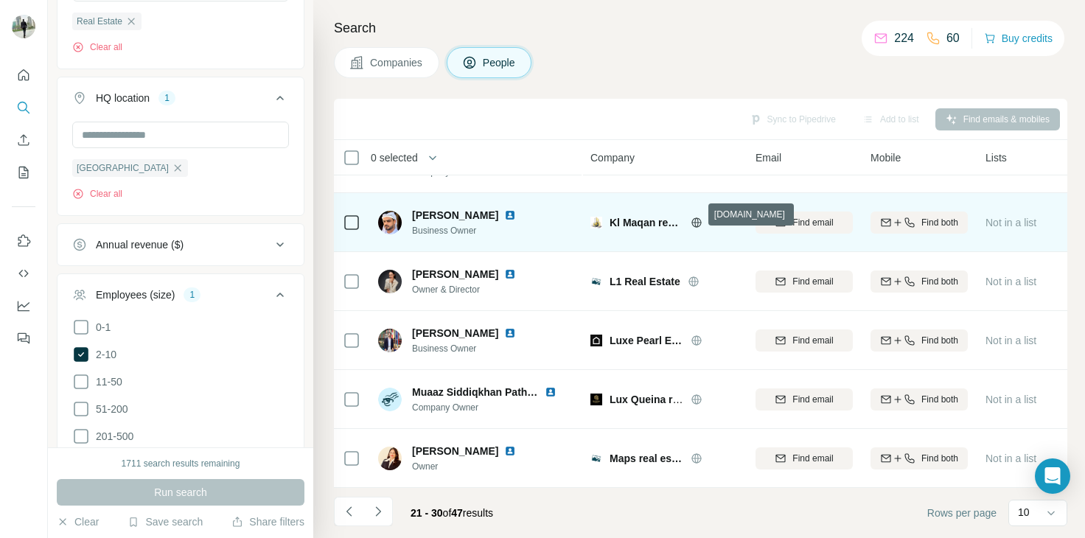
click at [695, 217] on icon at bounding box center [696, 222] width 4 height 10
click at [793, 212] on button "Find email" at bounding box center [804, 223] width 97 height 22
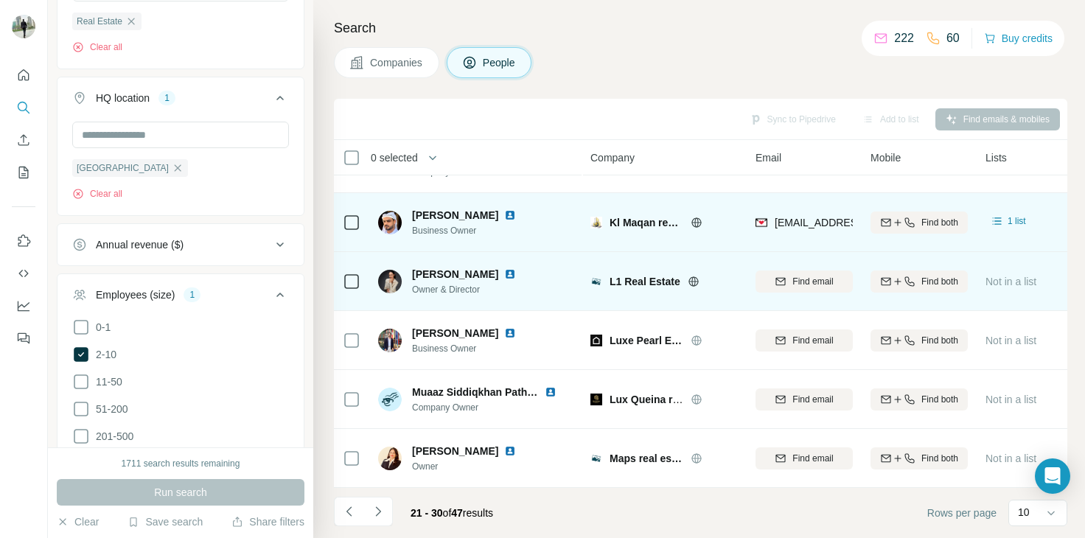
click at [689, 276] on icon at bounding box center [694, 281] width 10 height 10
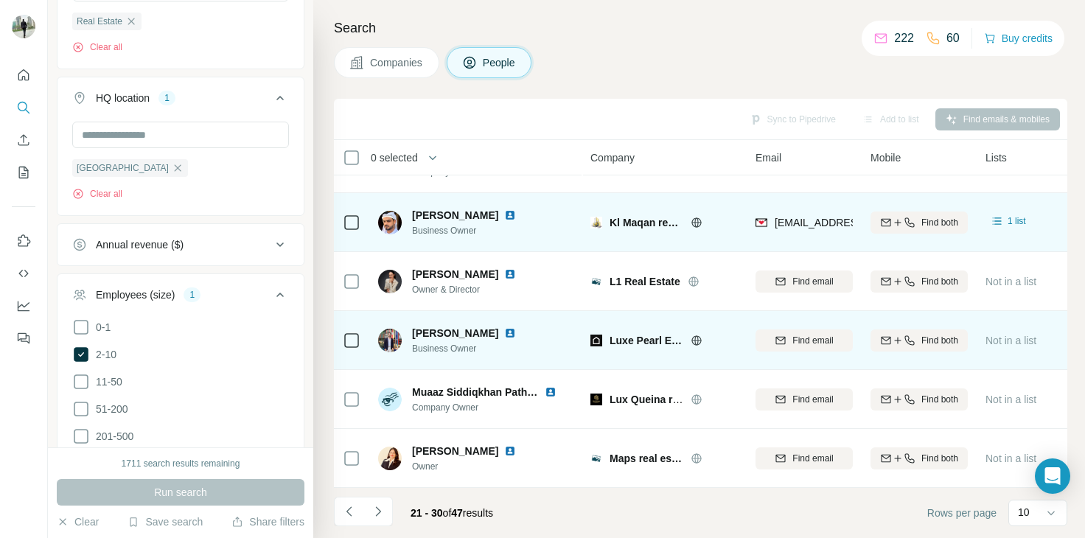
click at [694, 335] on icon at bounding box center [697, 341] width 12 height 12
click at [809, 335] on span "Find email" at bounding box center [812, 340] width 41 height 13
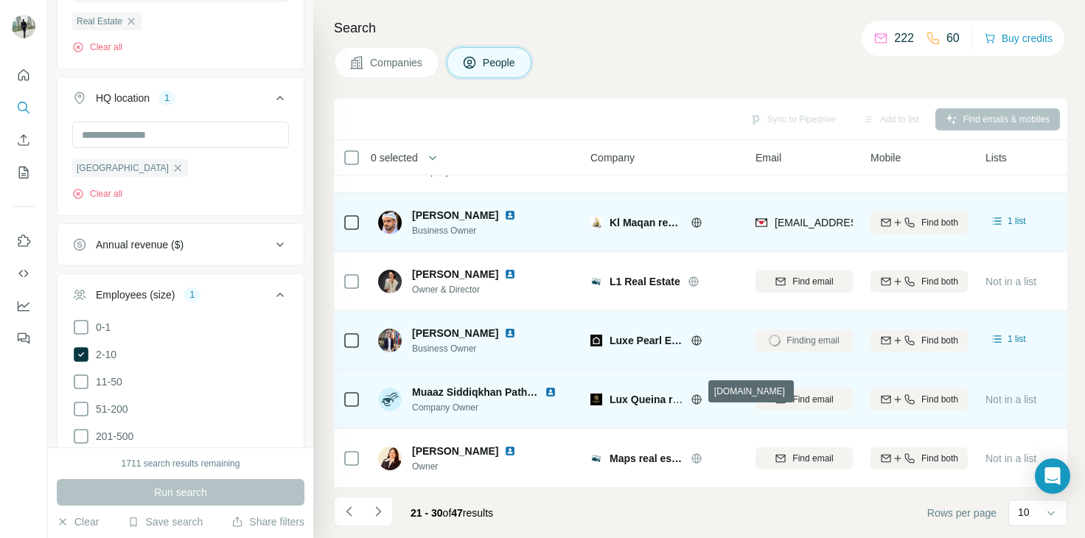
click at [691, 394] on icon at bounding box center [697, 400] width 12 height 12
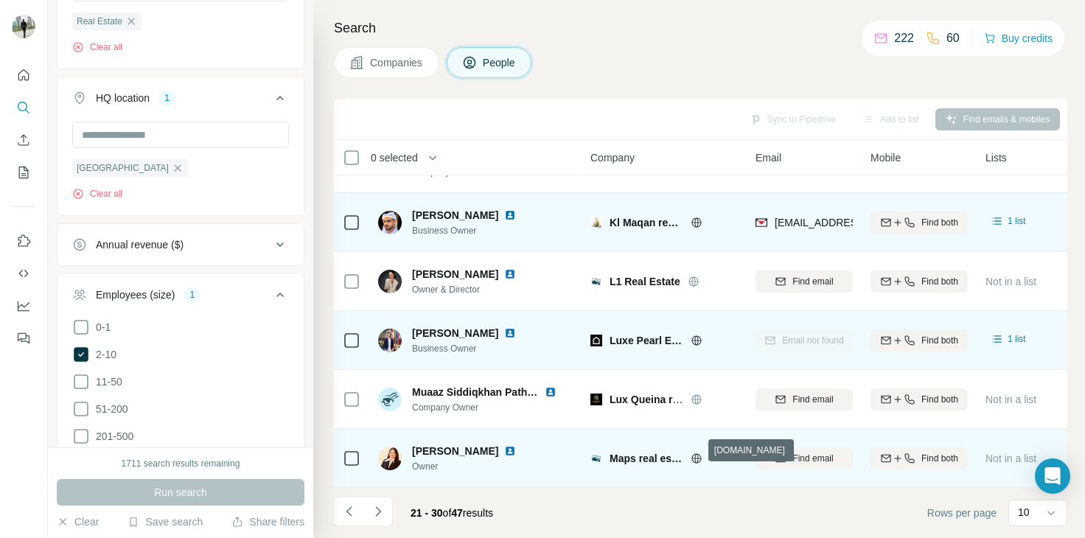
click at [699, 453] on icon at bounding box center [697, 459] width 12 height 12
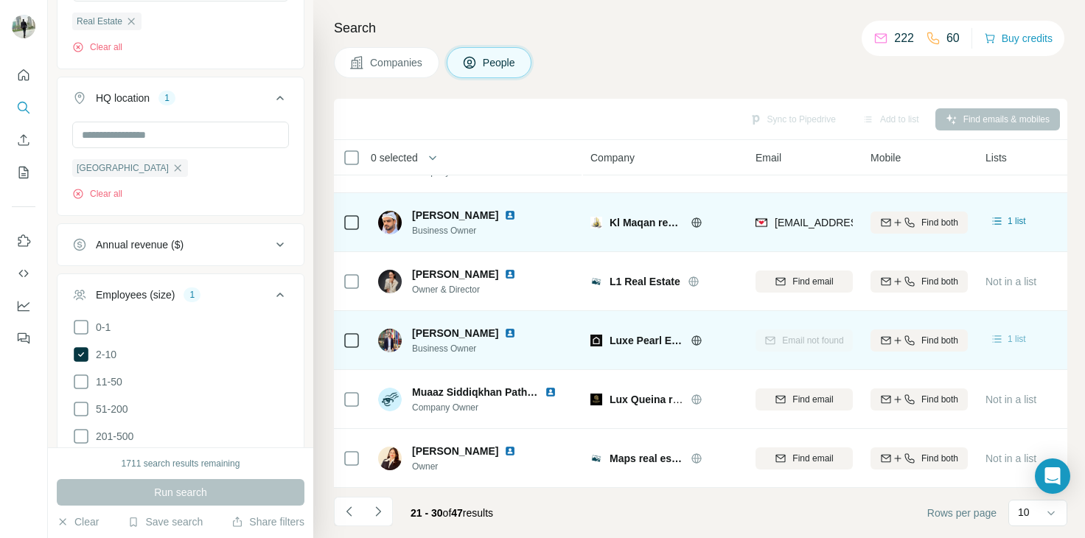
click at [1012, 332] on span "1 list" at bounding box center [1017, 338] width 18 height 13
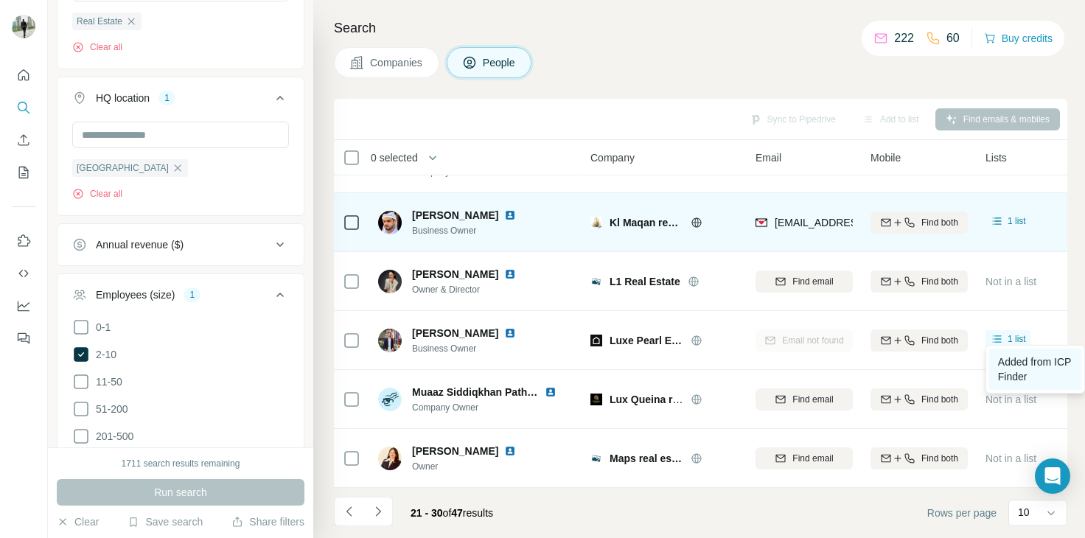
click at [1042, 371] on span "Added from ICP Finder" at bounding box center [1034, 369] width 73 height 27
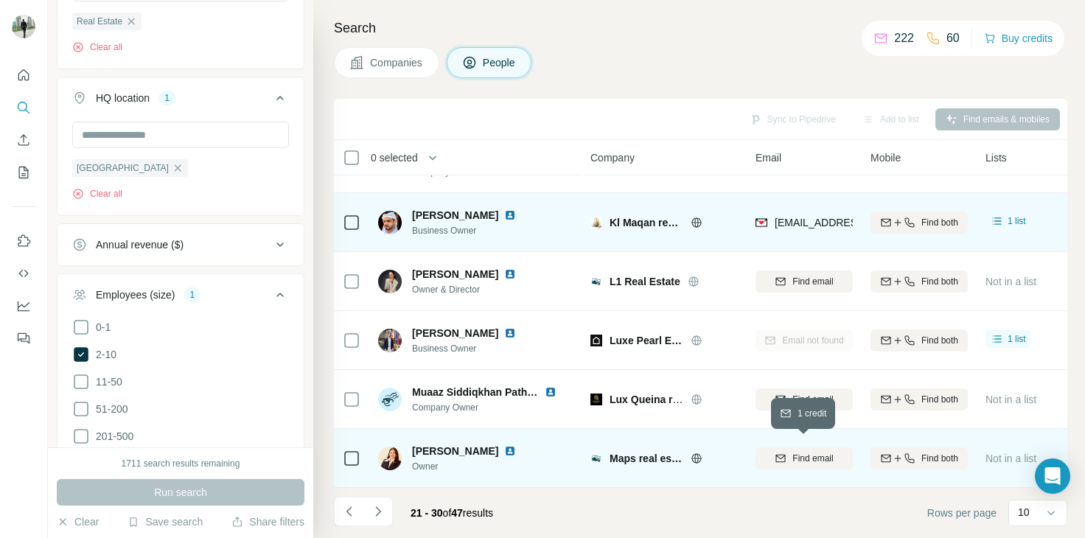
click at [787, 452] on div "Find email" at bounding box center [804, 458] width 97 height 13
click at [389, 513] on button "Navigate to next page" at bounding box center [377, 511] width 29 height 29
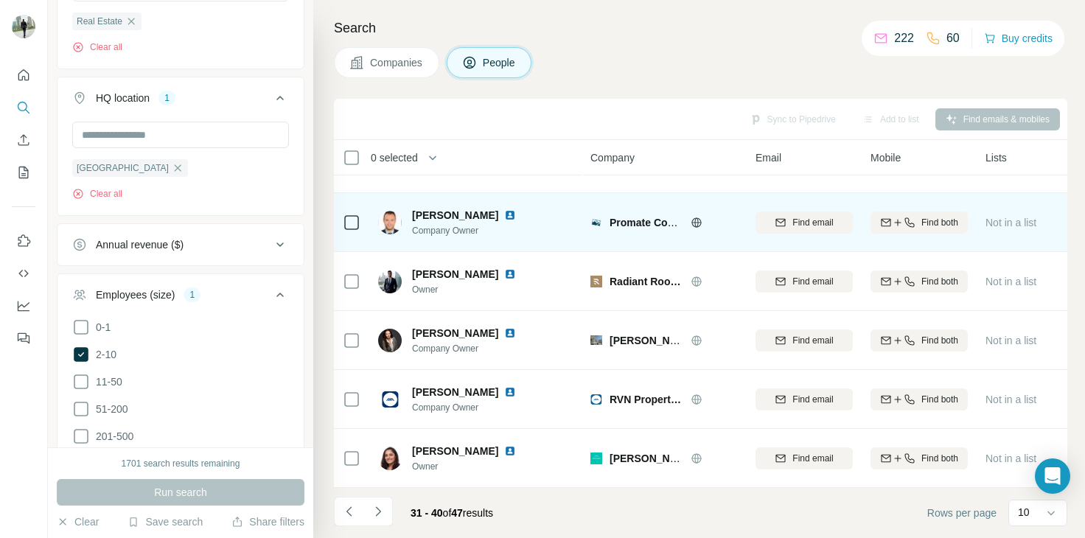
click at [704, 217] on div at bounding box center [714, 223] width 47 height 12
click at [700, 217] on icon at bounding box center [697, 223] width 12 height 12
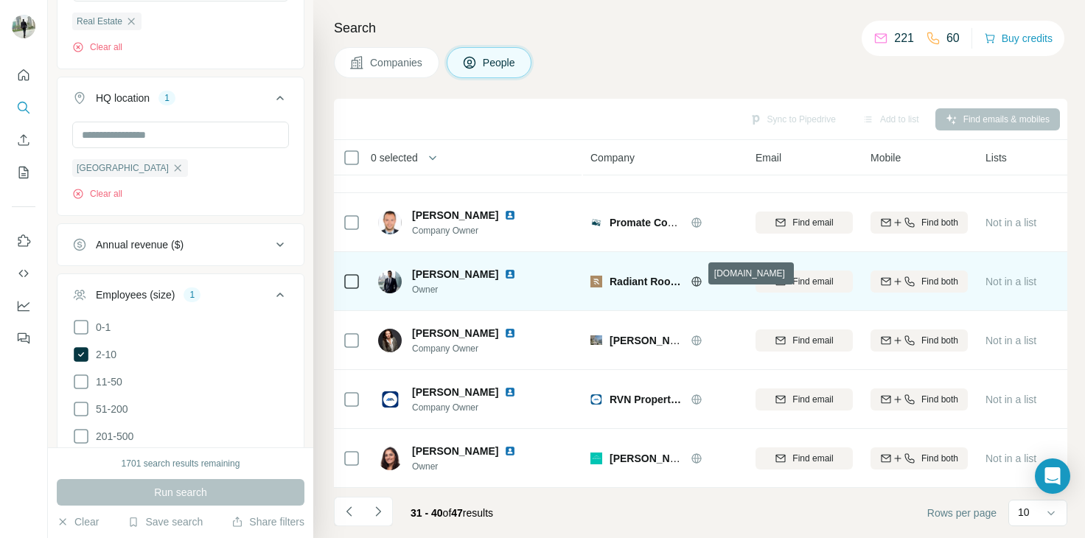
click at [693, 278] on icon at bounding box center [697, 282] width 12 height 12
click at [798, 276] on span "Find email" at bounding box center [812, 281] width 41 height 13
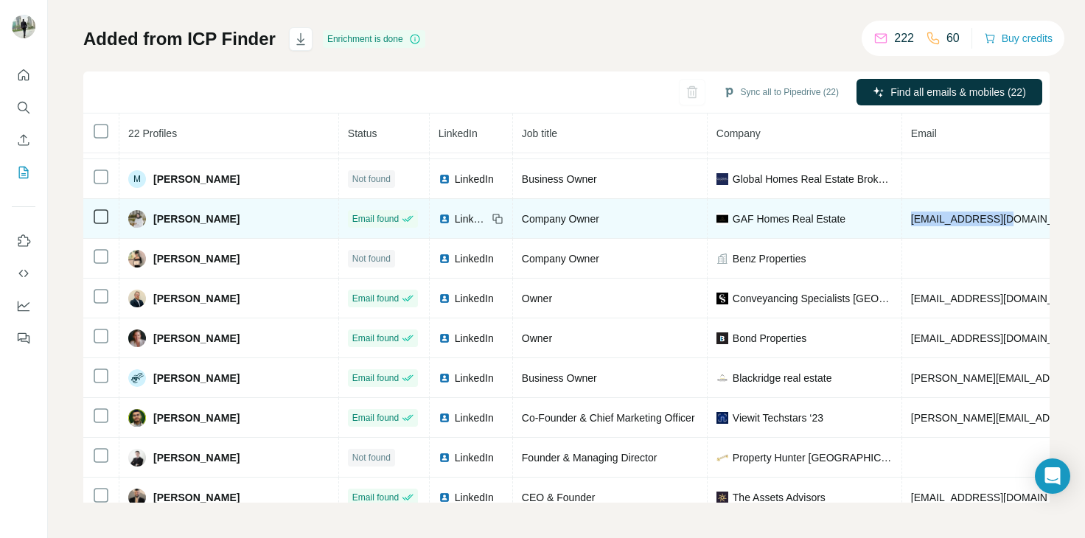
drag, startPoint x: 969, startPoint y: 213, endPoint x: 865, endPoint y: 225, distance: 103.9
click at [902, 225] on td "[EMAIL_ADDRESS][DOMAIN_NAME]" at bounding box center [1041, 219] width 278 height 40
copy span "[EMAIL_ADDRESS][DOMAIN_NAME]"
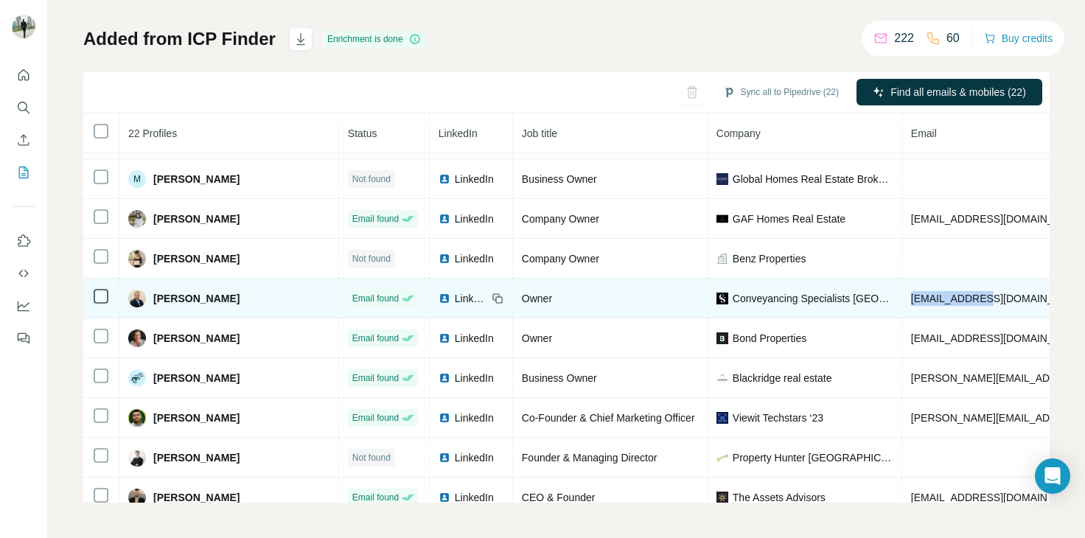
drag, startPoint x: 949, startPoint y: 298, endPoint x: 867, endPoint y: 307, distance: 83.1
click at [902, 307] on td "[EMAIL_ADDRESS][DOMAIN_NAME]" at bounding box center [1041, 299] width 278 height 40
copy span "[EMAIL_ADDRESS][DOMAIN_NAME]"
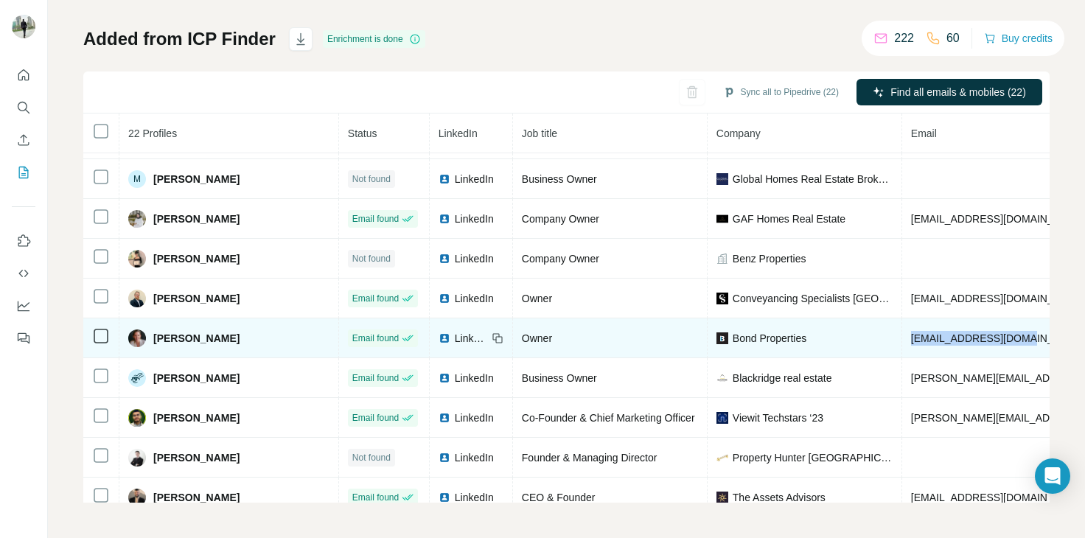
drag, startPoint x: 980, startPoint y: 335, endPoint x: 867, endPoint y: 332, distance: 112.8
click at [902, 332] on td "[EMAIL_ADDRESS][DOMAIN_NAME]" at bounding box center [1041, 338] width 278 height 40
copy span "[EMAIL_ADDRESS][DOMAIN_NAME]"
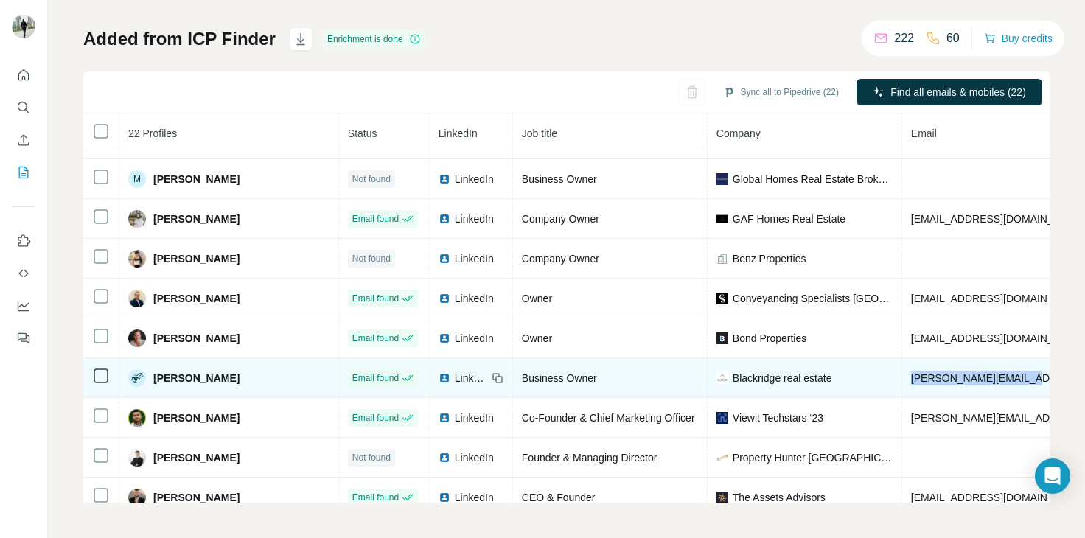
drag, startPoint x: 986, startPoint y: 370, endPoint x: 864, endPoint y: 358, distance: 122.3
click at [902, 358] on td "[PERSON_NAME][EMAIL_ADDRESS][DOMAIN_NAME]" at bounding box center [1041, 378] width 278 height 40
copy span "[PERSON_NAME][EMAIL_ADDRESS][DOMAIN_NAME]"
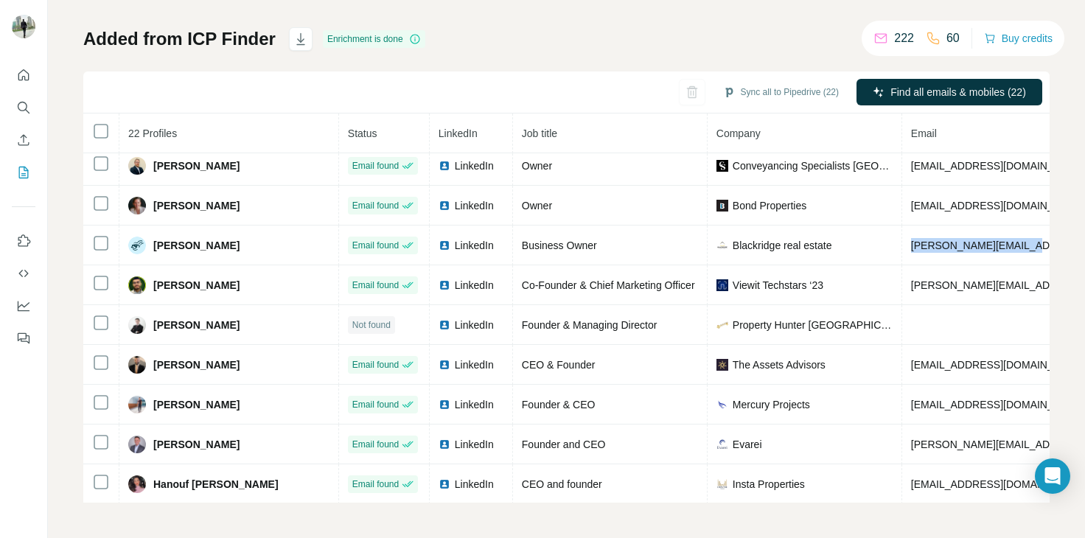
scroll to position [287, 0]
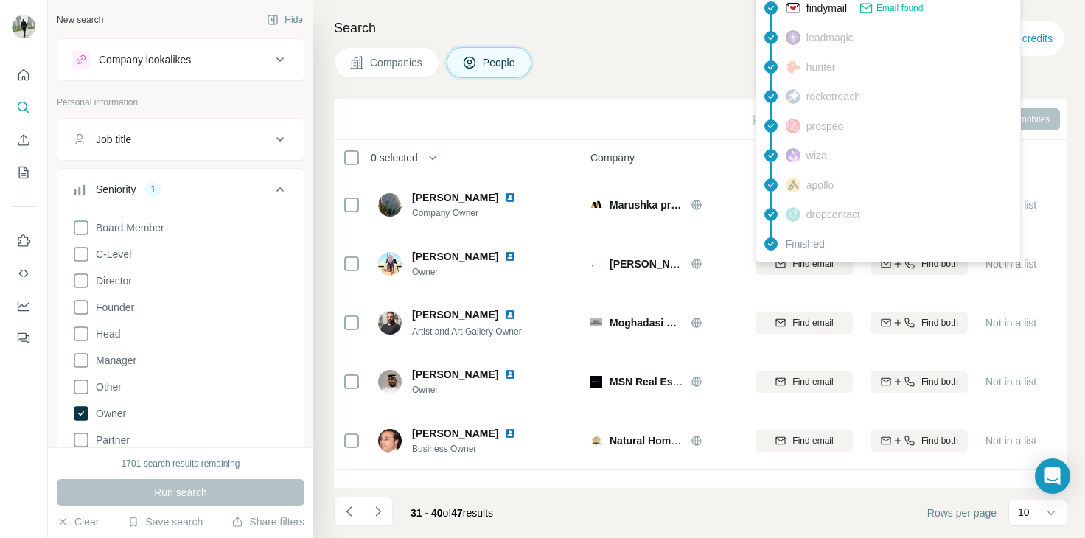
scroll to position [285, 0]
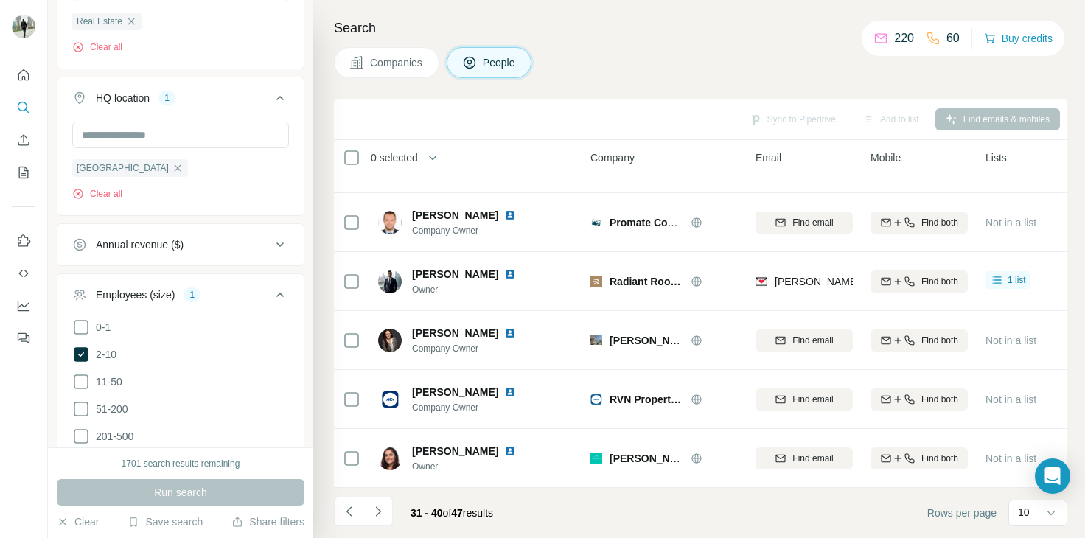
click at [598, 54] on div "Companies People" at bounding box center [700, 62] width 733 height 31
click at [798, 74] on div "Companies People" at bounding box center [700, 62] width 733 height 31
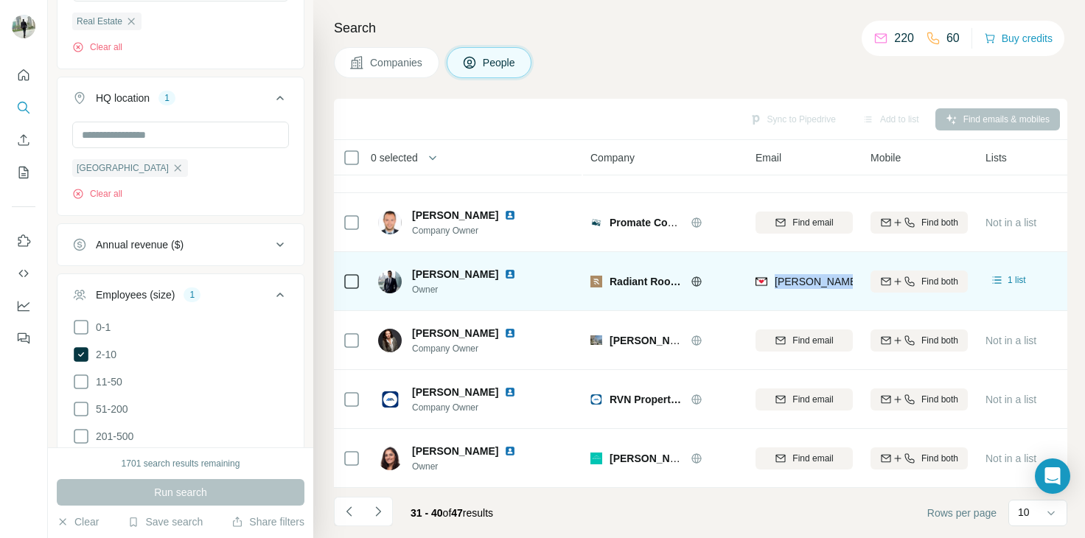
drag, startPoint x: 776, startPoint y: 271, endPoint x: 856, endPoint y: 270, distance: 80.4
click at [856, 270] on td "saiyam@radiantrootsrealty.com" at bounding box center [804, 281] width 115 height 59
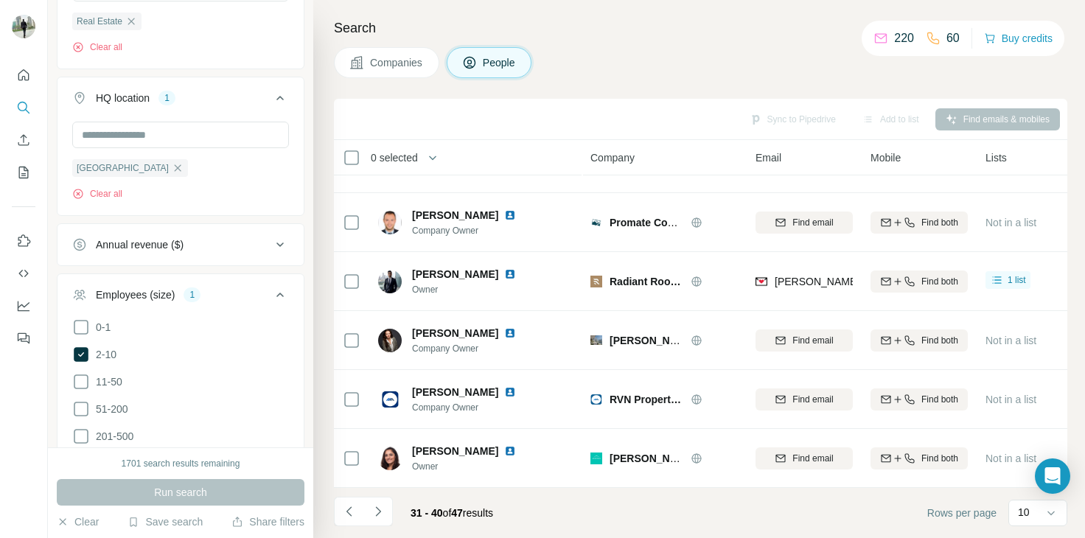
click at [805, 55] on div "Companies People" at bounding box center [700, 62] width 733 height 31
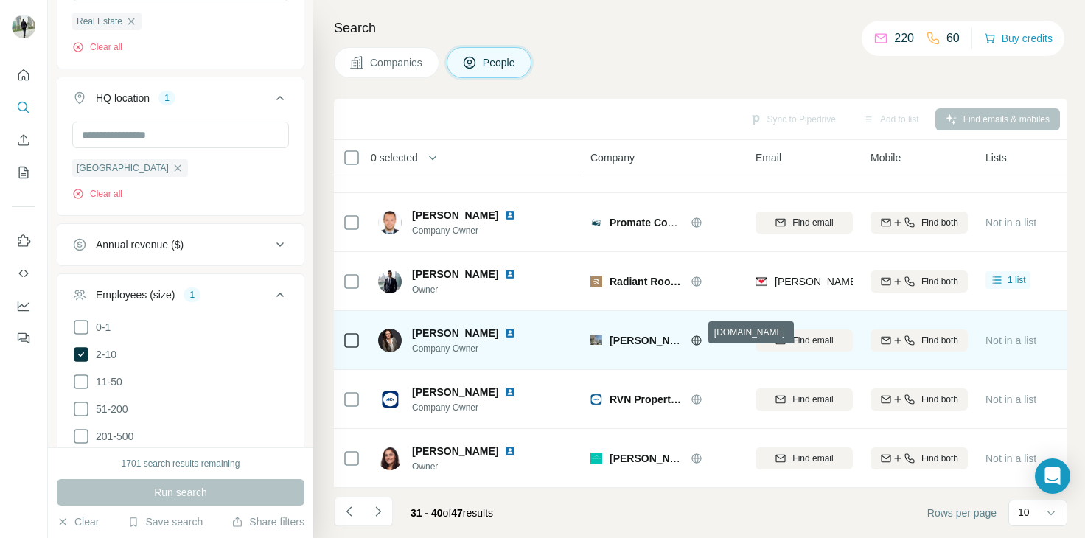
click at [697, 335] on icon at bounding box center [696, 340] width 4 height 10
click at [793, 335] on span "Find email" at bounding box center [812, 340] width 41 height 13
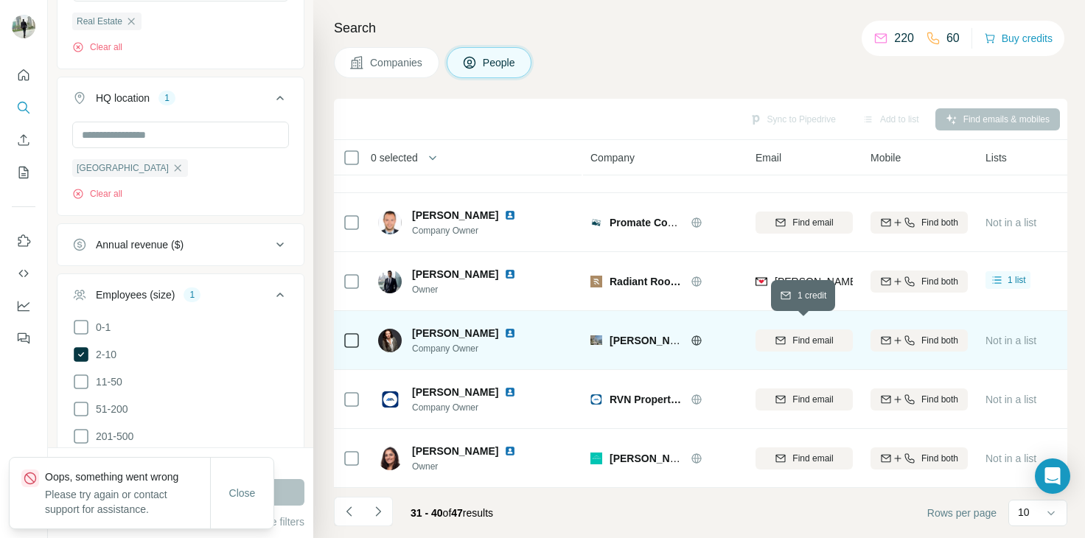
click at [793, 335] on span "Find email" at bounding box center [812, 340] width 41 height 13
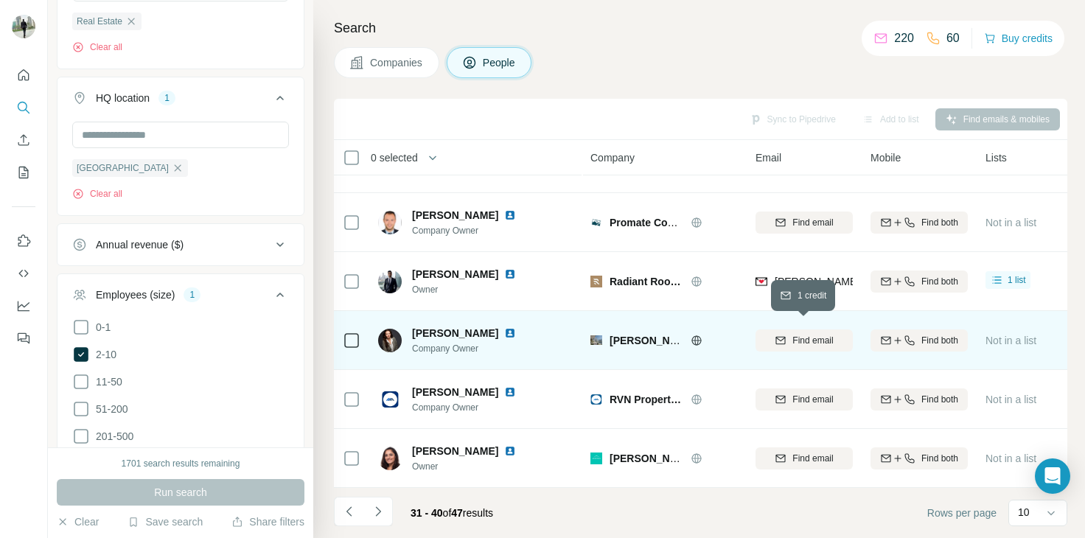
click at [793, 335] on span "Find email" at bounding box center [812, 340] width 41 height 13
click at [795, 358] on td "Email not found" at bounding box center [804, 340] width 115 height 59
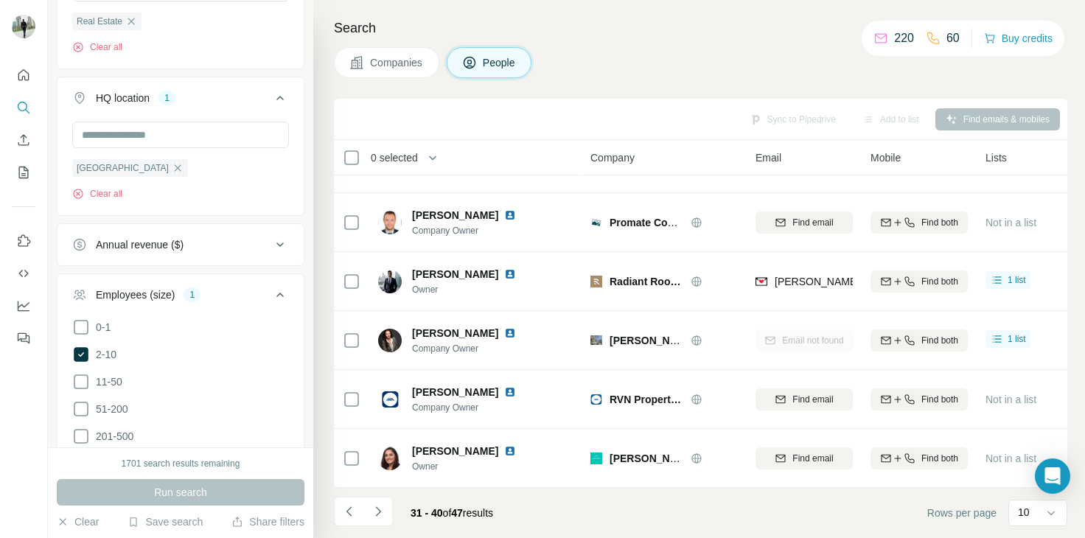
click at [848, 47] on div "Companies People" at bounding box center [700, 62] width 733 height 31
